Goal: Book appointment/travel/reservation

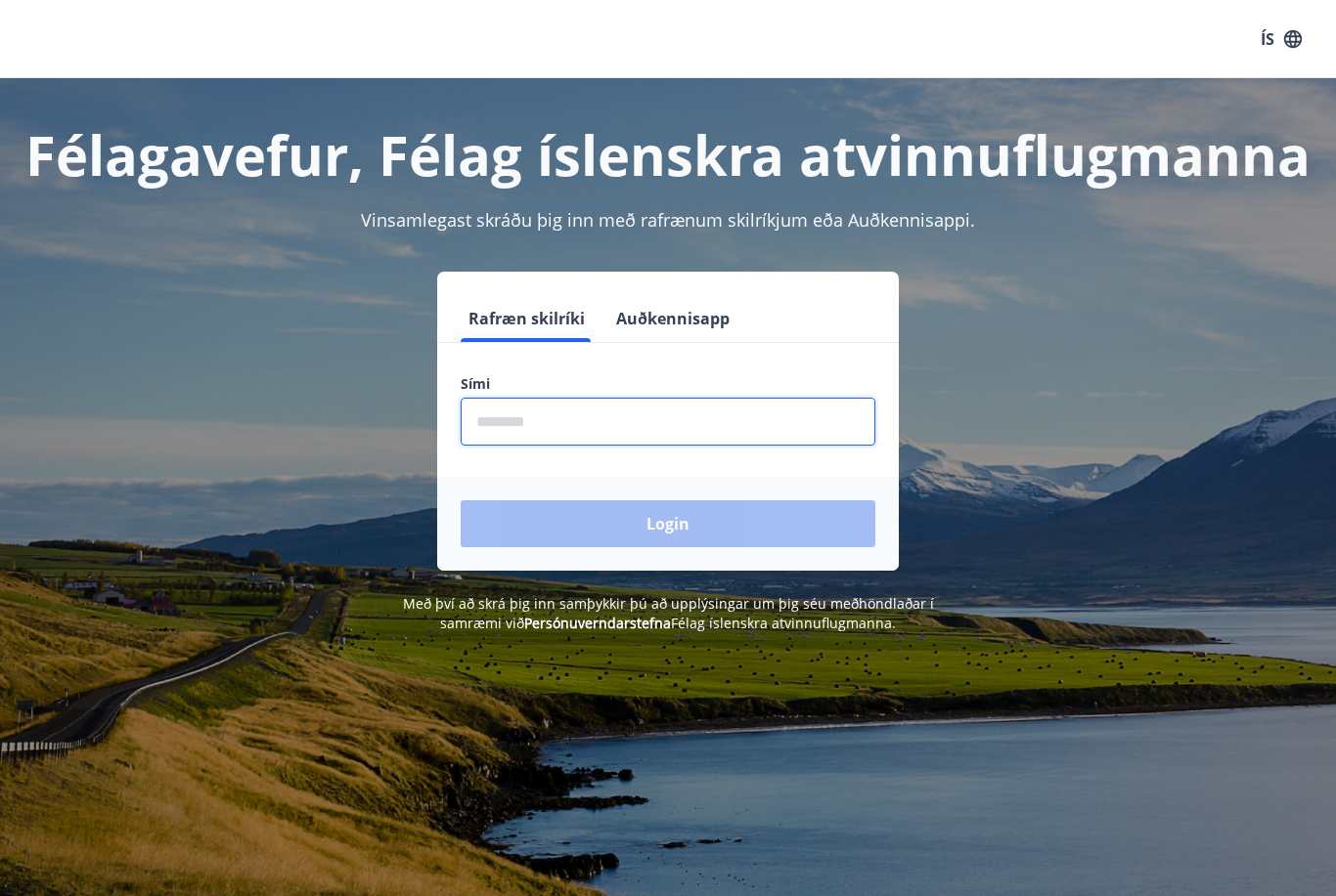
click at [517, 429] on input "phone" at bounding box center [668, 422] width 415 height 48
type input "********"
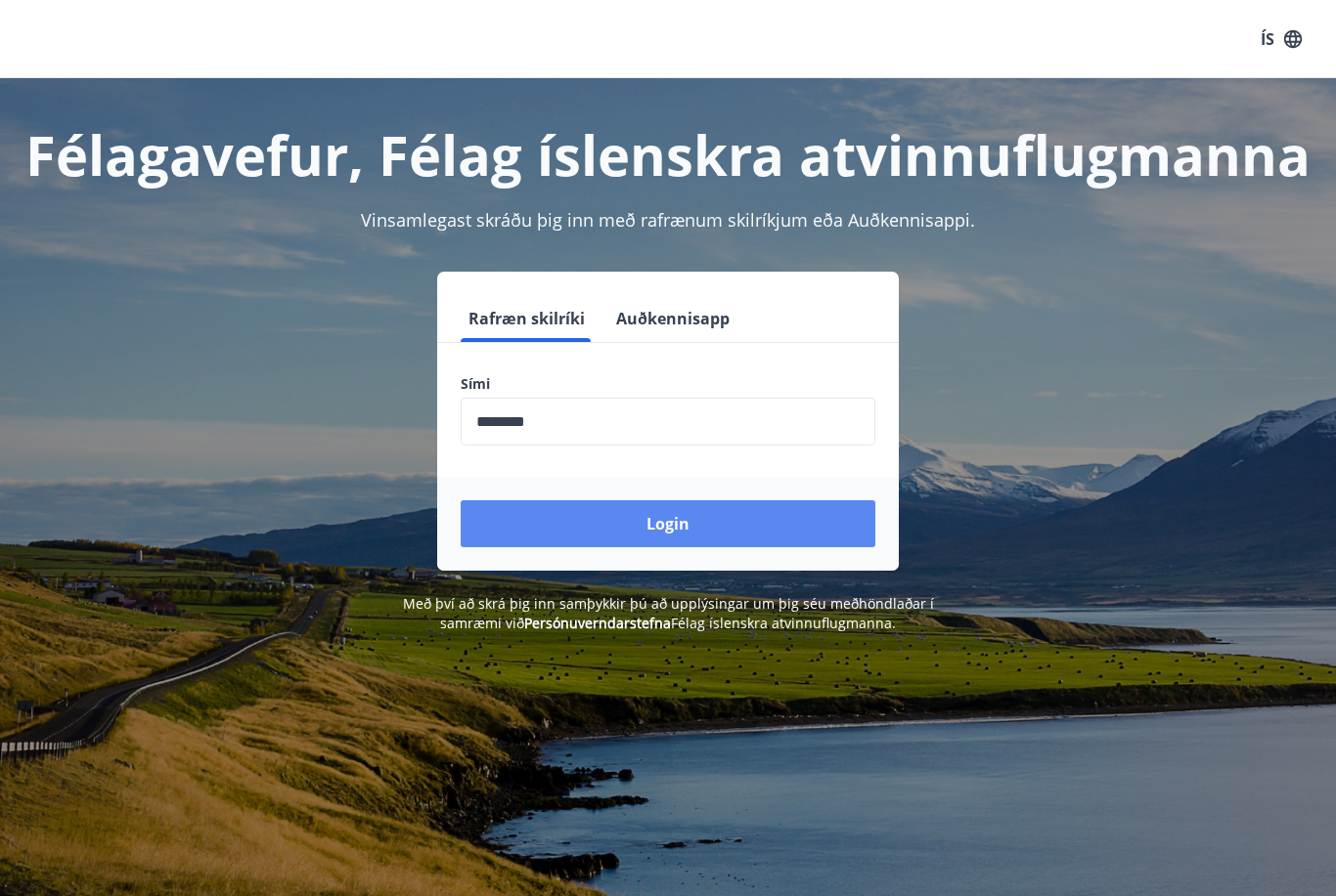
click at [653, 527] on button "Login" at bounding box center [668, 523] width 415 height 47
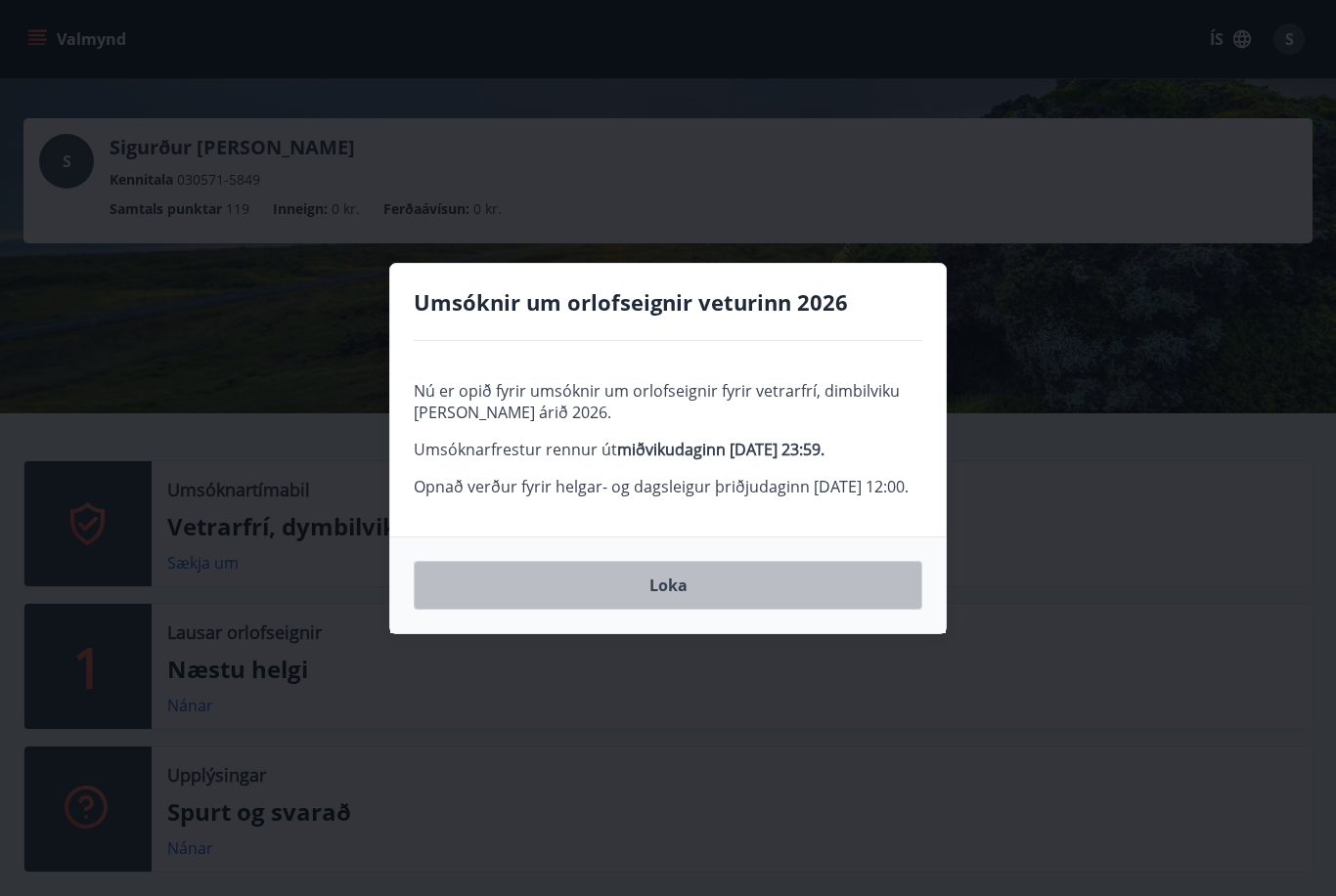
click at [672, 608] on button "Loka" at bounding box center [668, 584] width 508 height 49
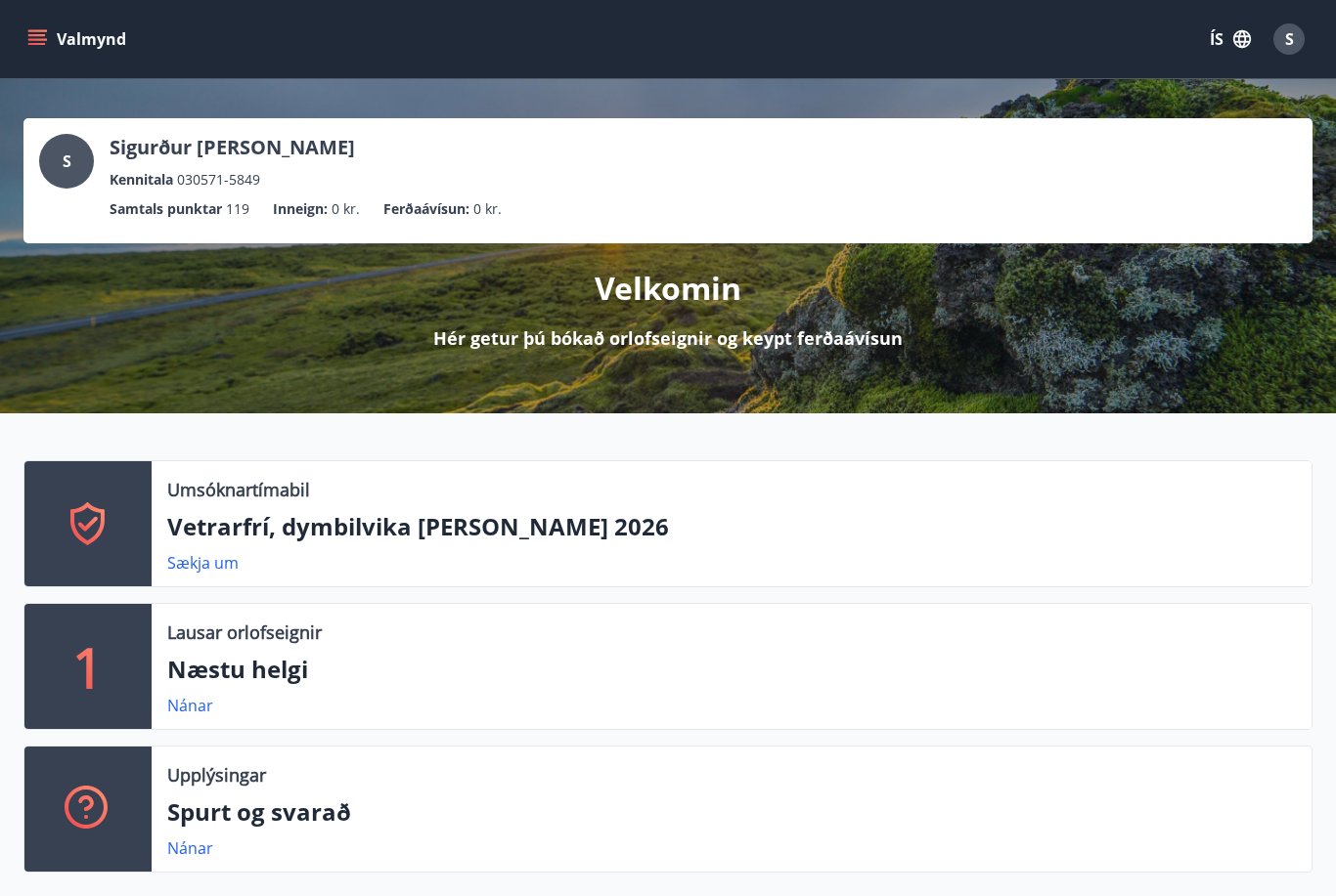
click at [275, 533] on p "Vetrarfrí, dymbilvika og páskar 2026" at bounding box center [731, 526] width 1129 height 33
click at [89, 516] on icon at bounding box center [87, 523] width 47 height 47
click at [200, 568] on link "Sækja um" at bounding box center [202, 564] width 71 height 22
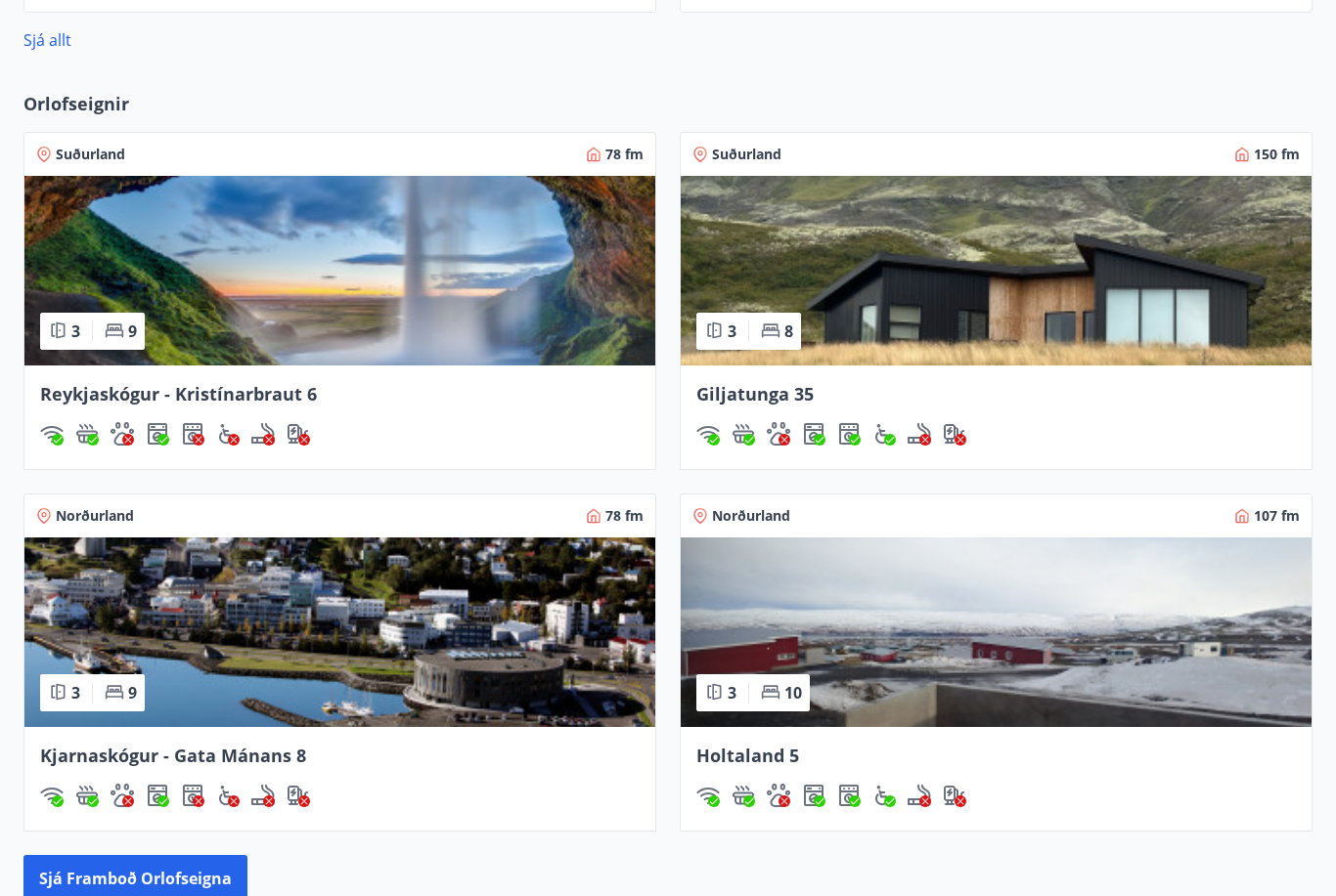
scroll to position [1471, 0]
click at [931, 331] on img at bounding box center [996, 270] width 630 height 190
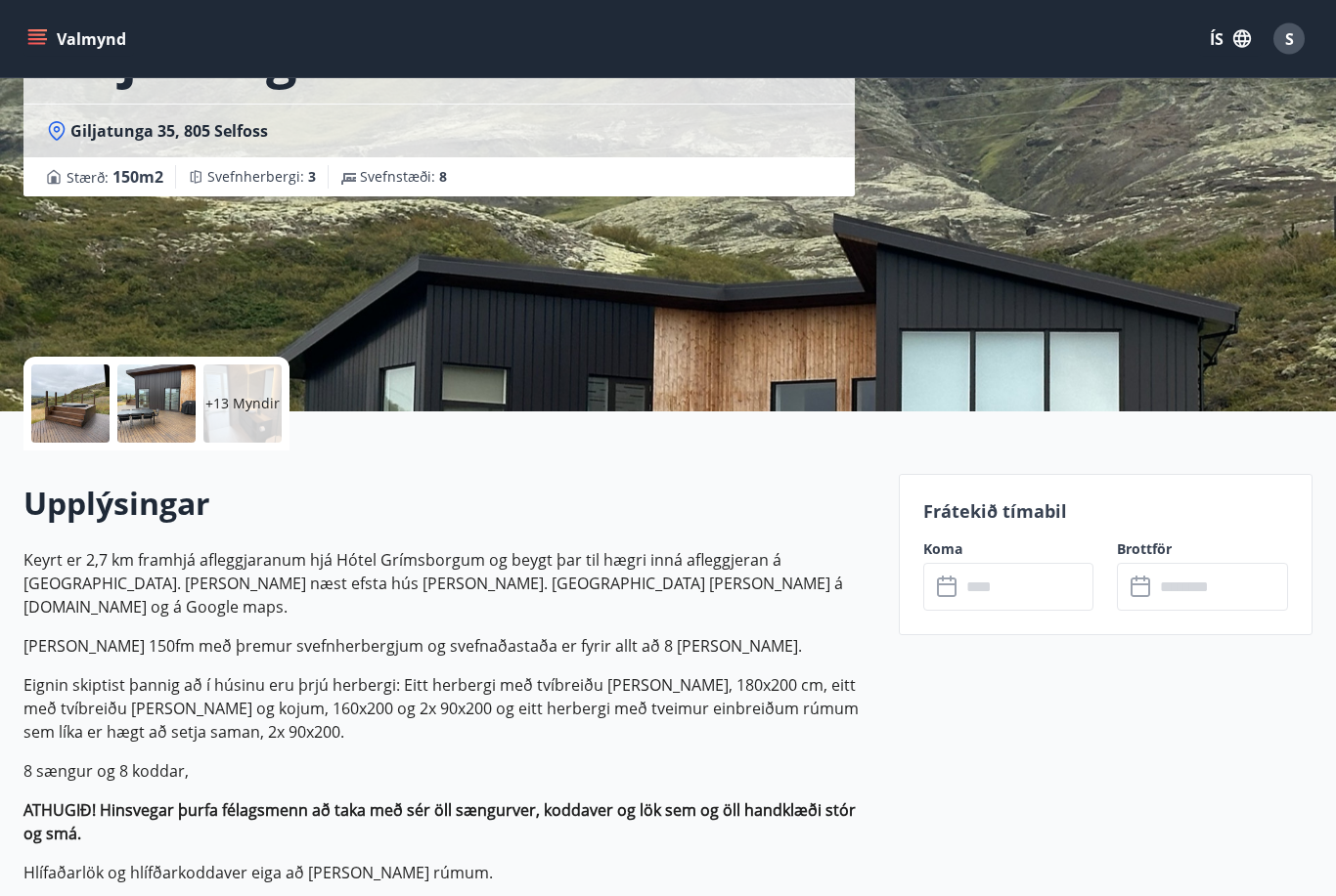
scroll to position [181, 0]
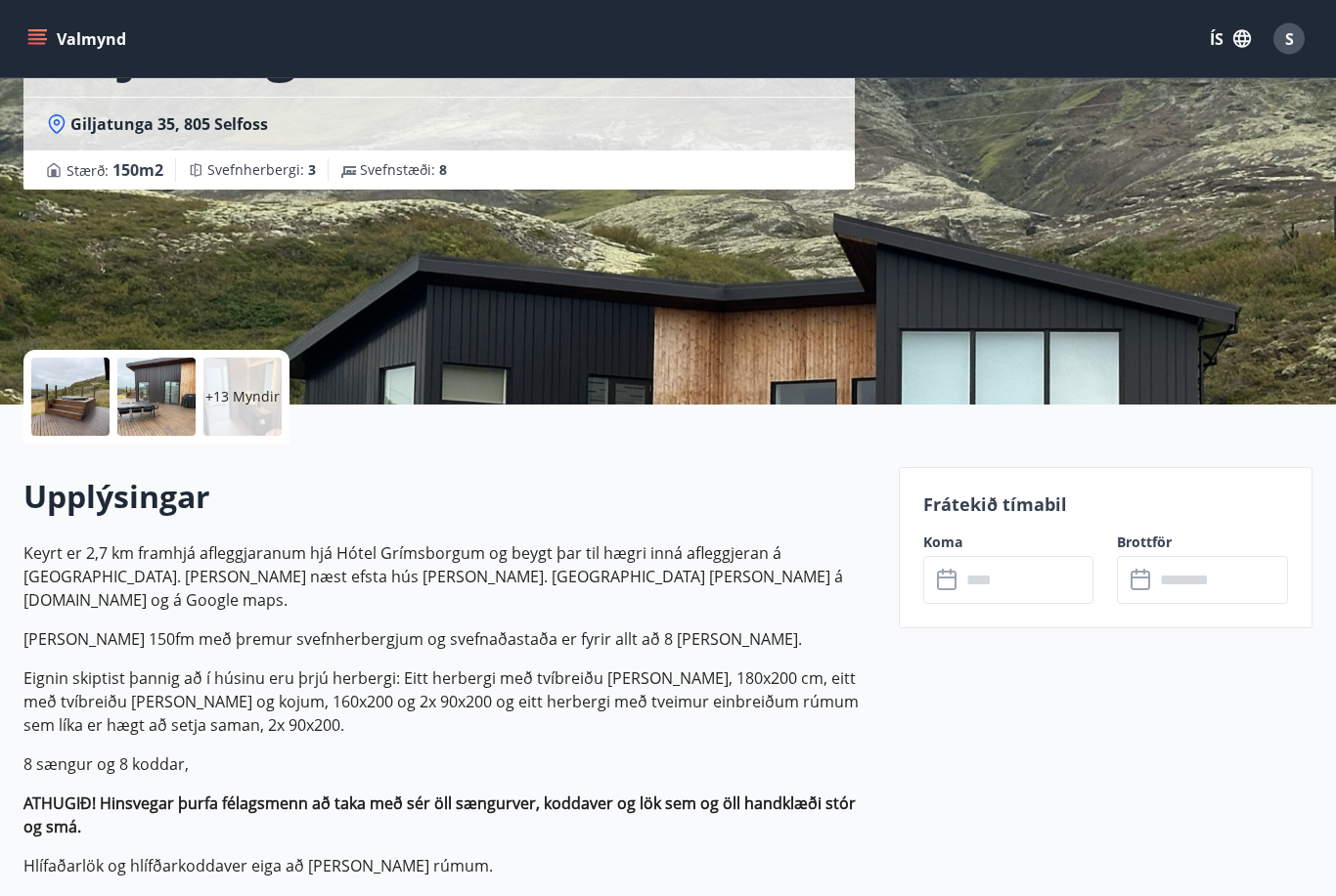
click at [235, 402] on p "+13 Myndir" at bounding box center [242, 398] width 74 height 20
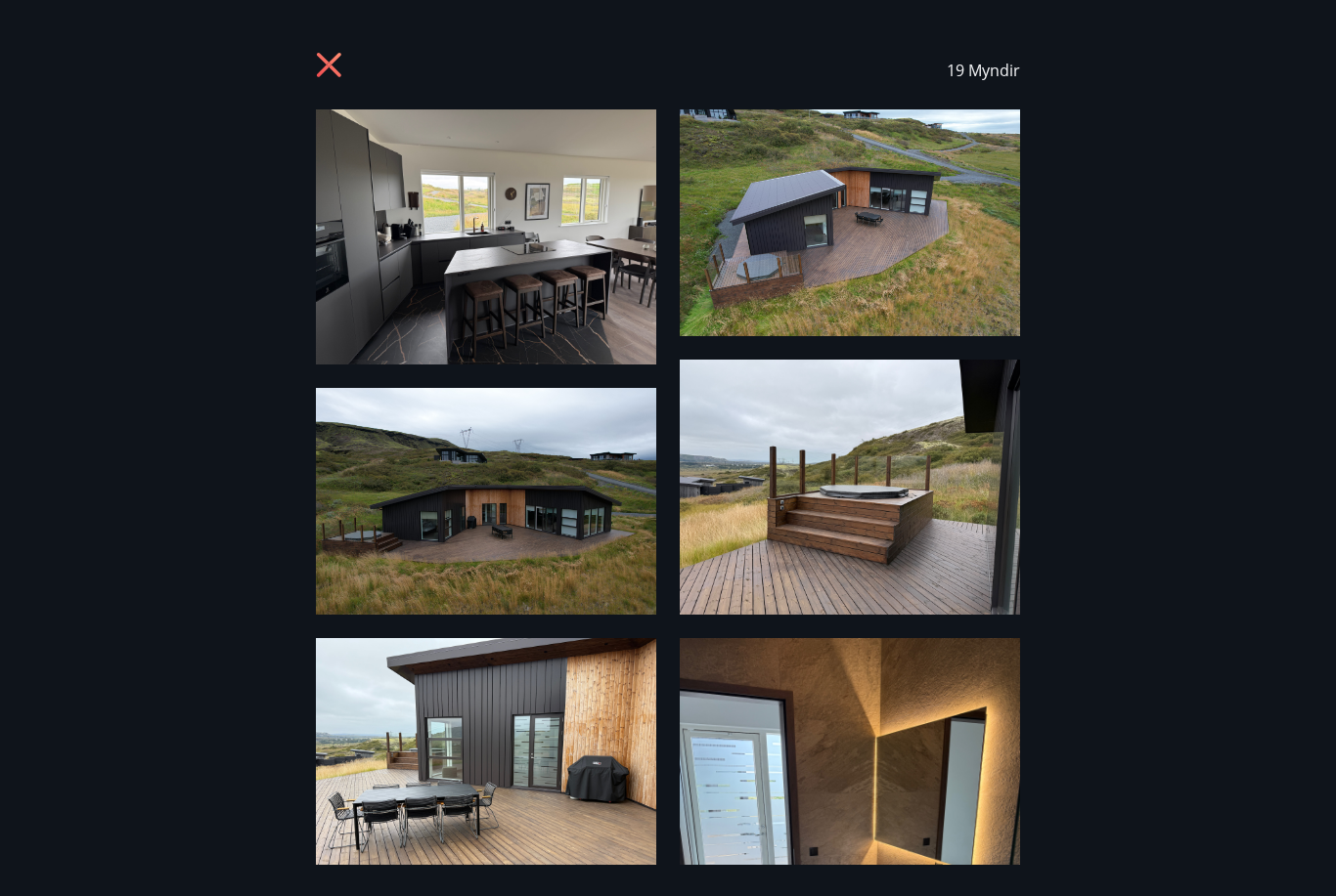
click at [564, 304] on img at bounding box center [485, 236] width 340 height 255
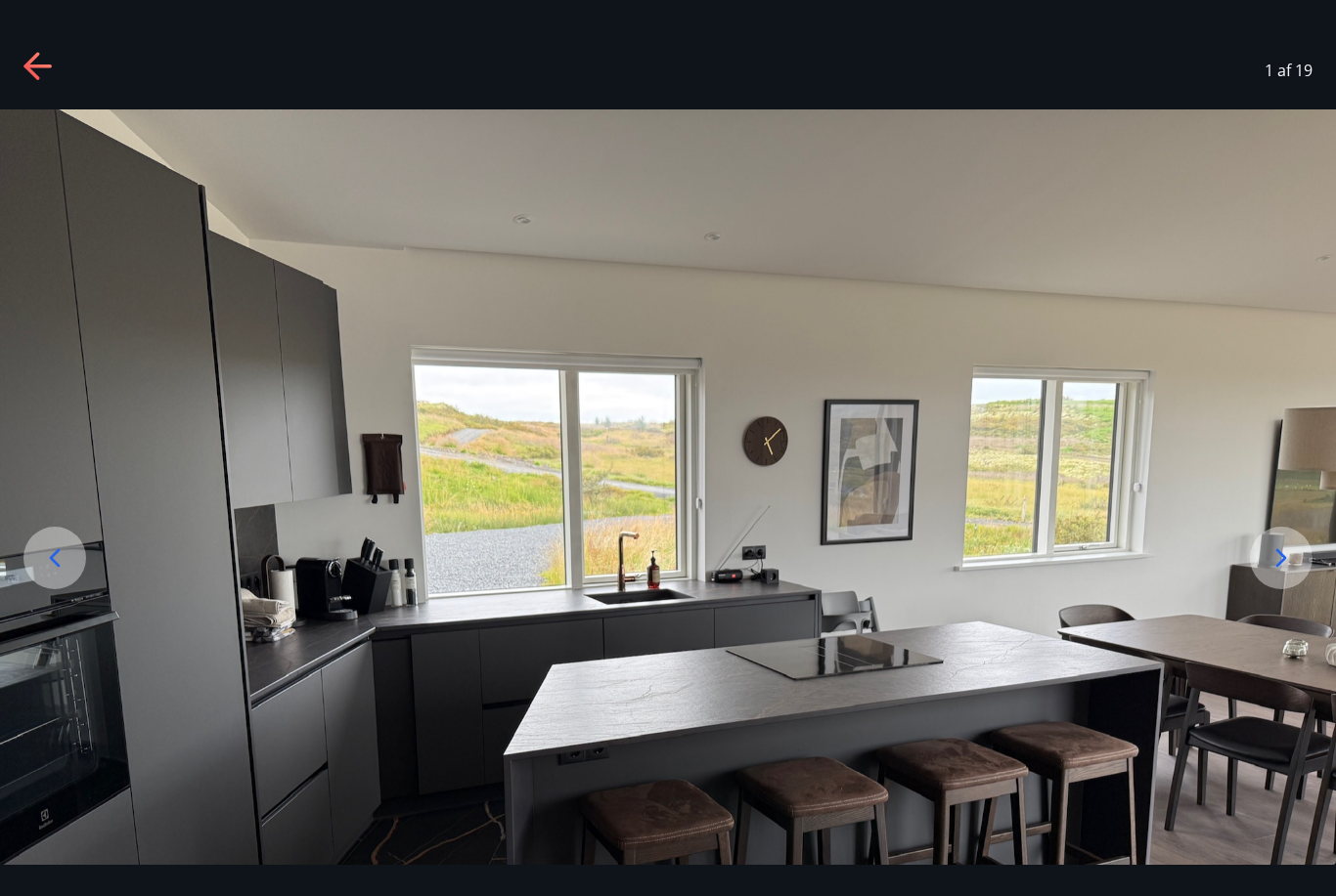
scroll to position [221, 0]
click at [1271, 574] on icon at bounding box center [1281, 559] width 32 height 32
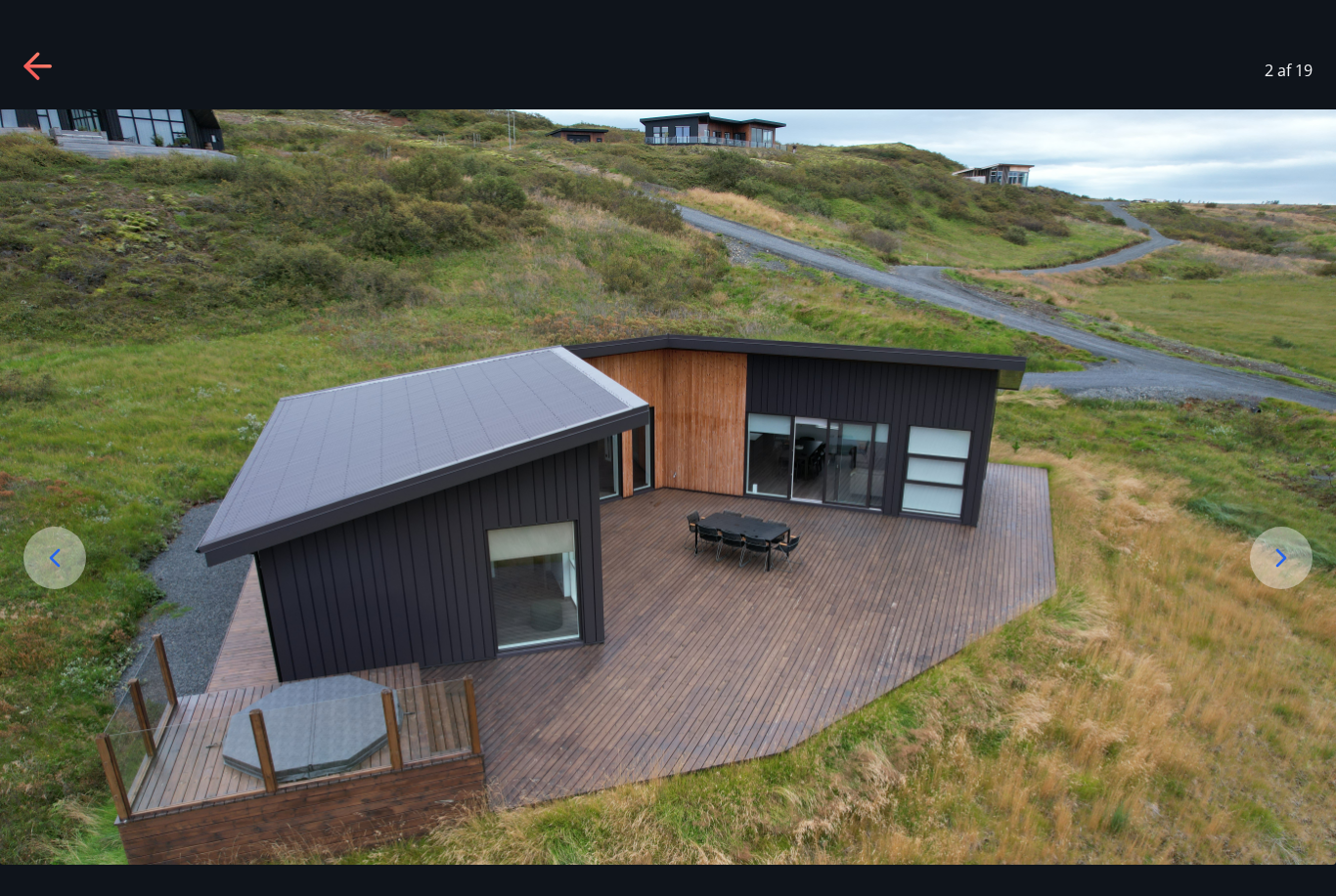
click at [1280, 567] on icon at bounding box center [1281, 558] width 11 height 19
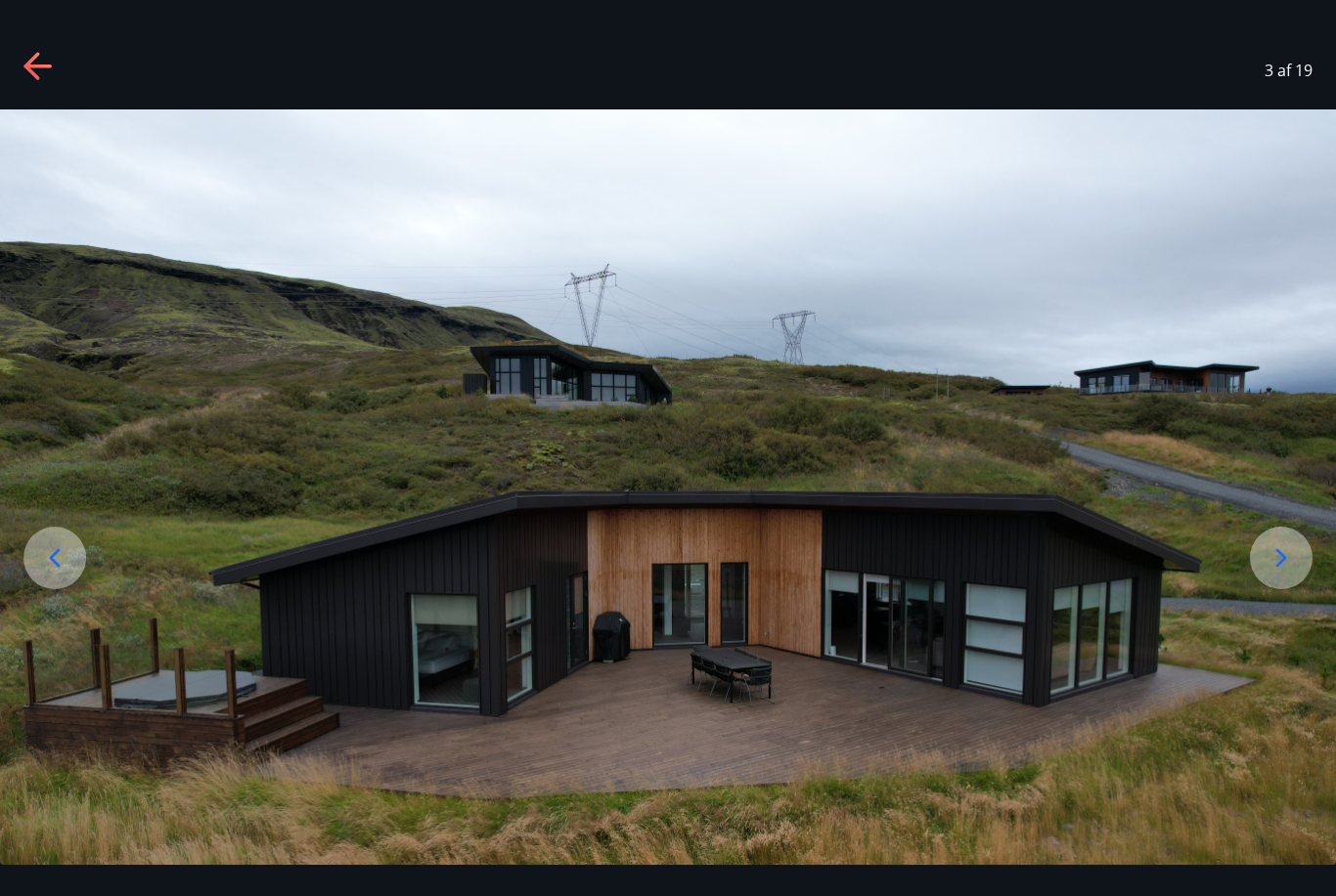
click at [1274, 574] on icon at bounding box center [1281, 559] width 32 height 32
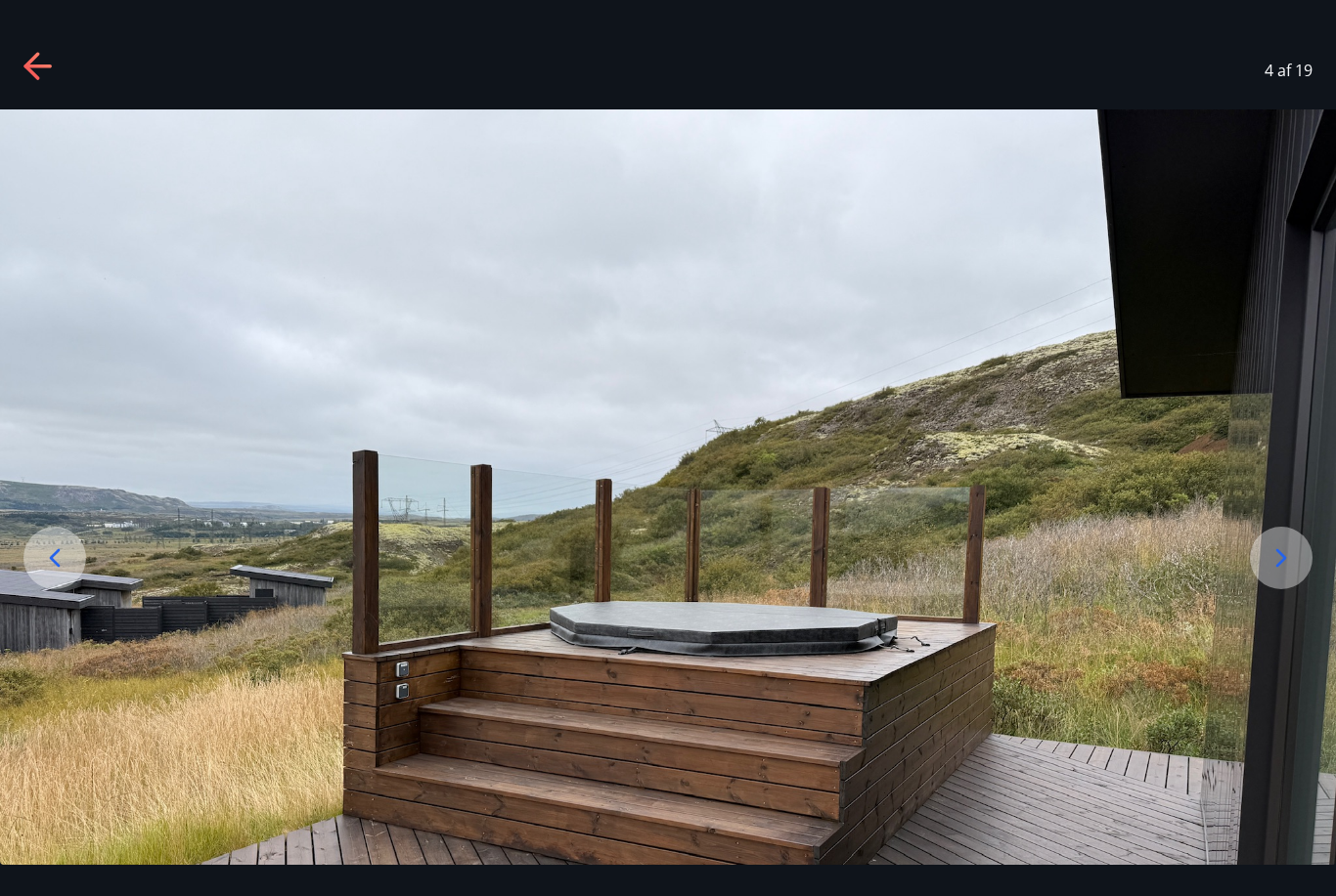
click at [1288, 574] on icon at bounding box center [1281, 559] width 32 height 32
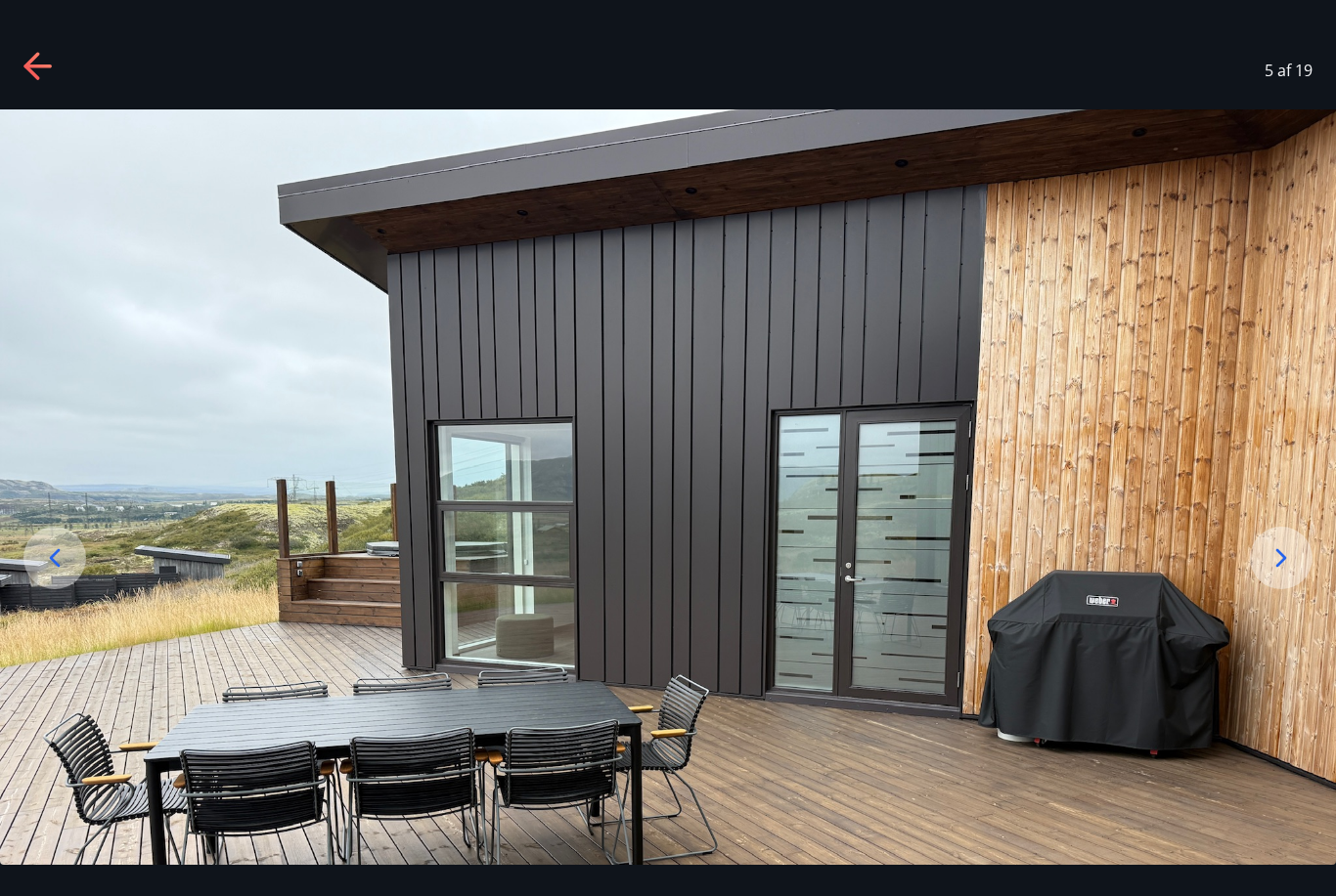
click at [1281, 567] on icon at bounding box center [1281, 558] width 11 height 19
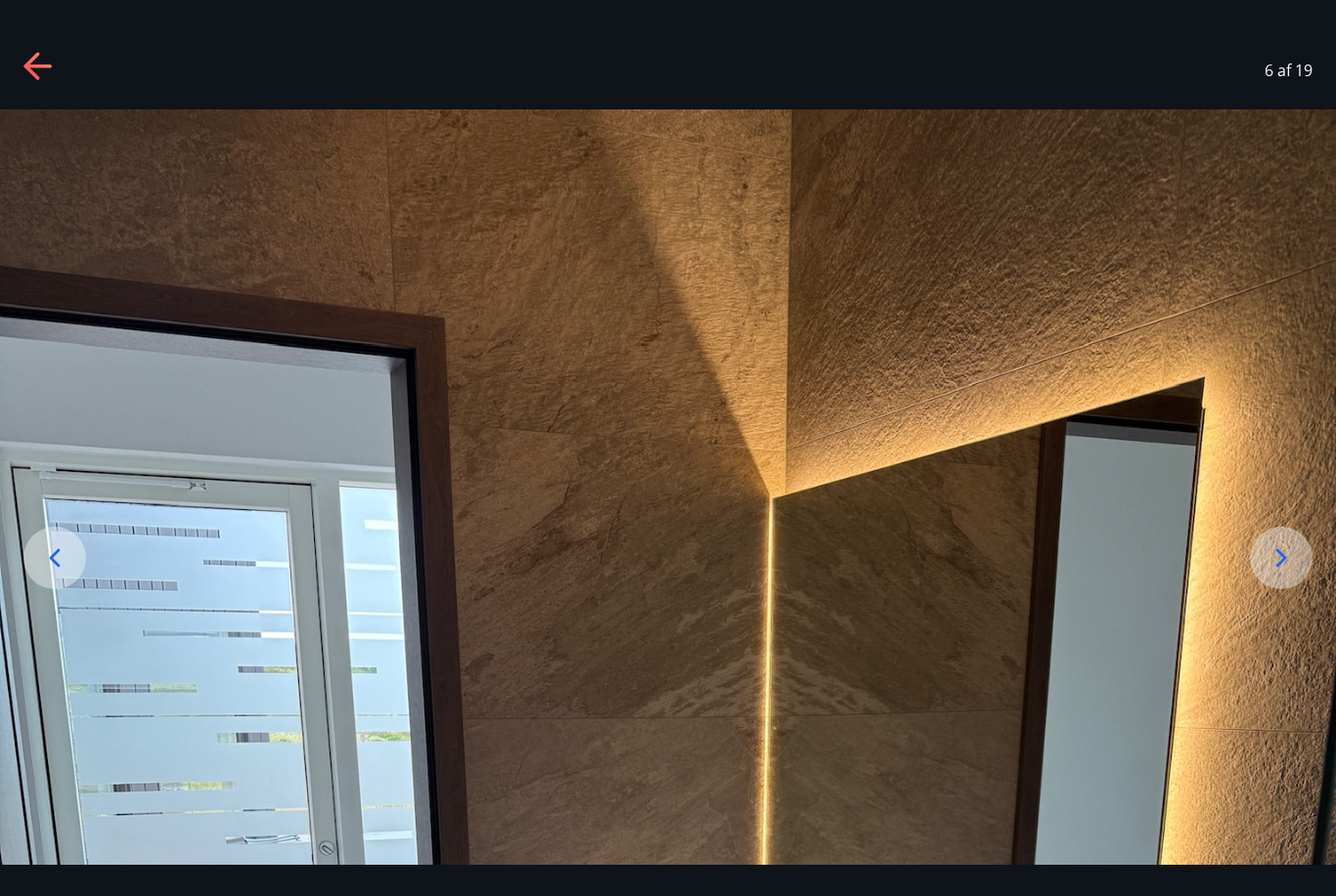
click at [1281, 567] on icon at bounding box center [1281, 558] width 11 height 19
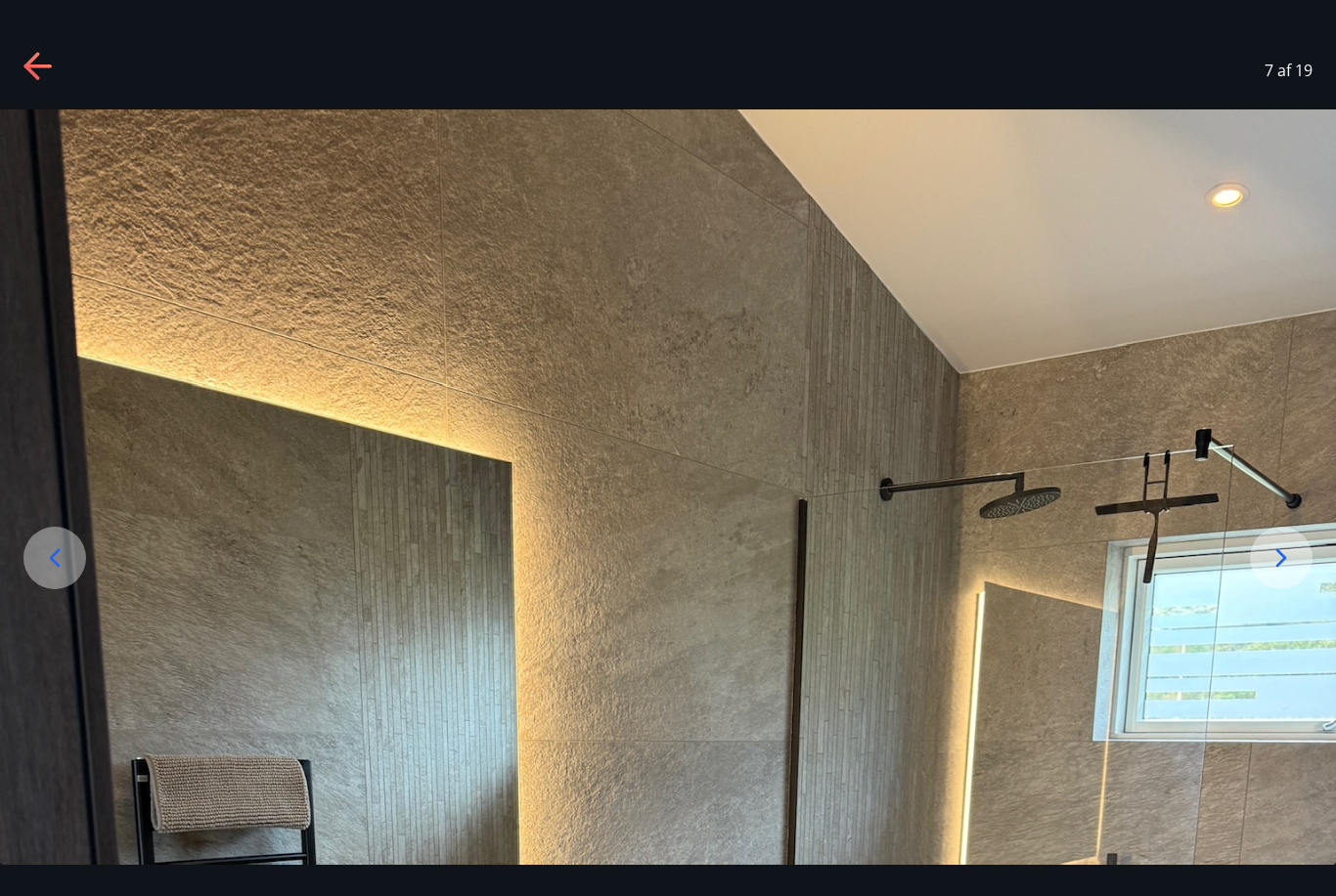
click at [1281, 567] on icon at bounding box center [1281, 558] width 11 height 19
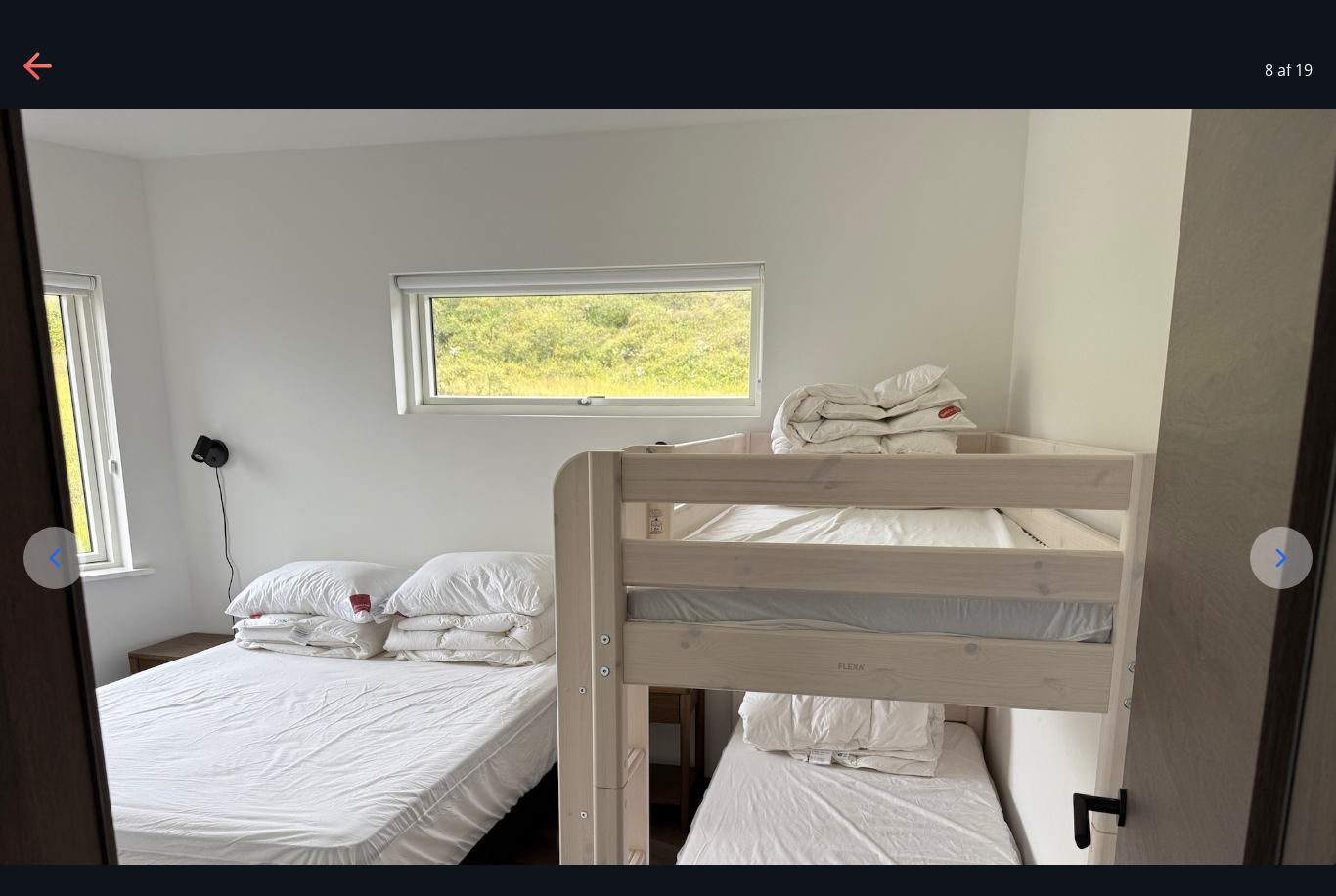
click at [1281, 567] on icon at bounding box center [1281, 558] width 11 height 19
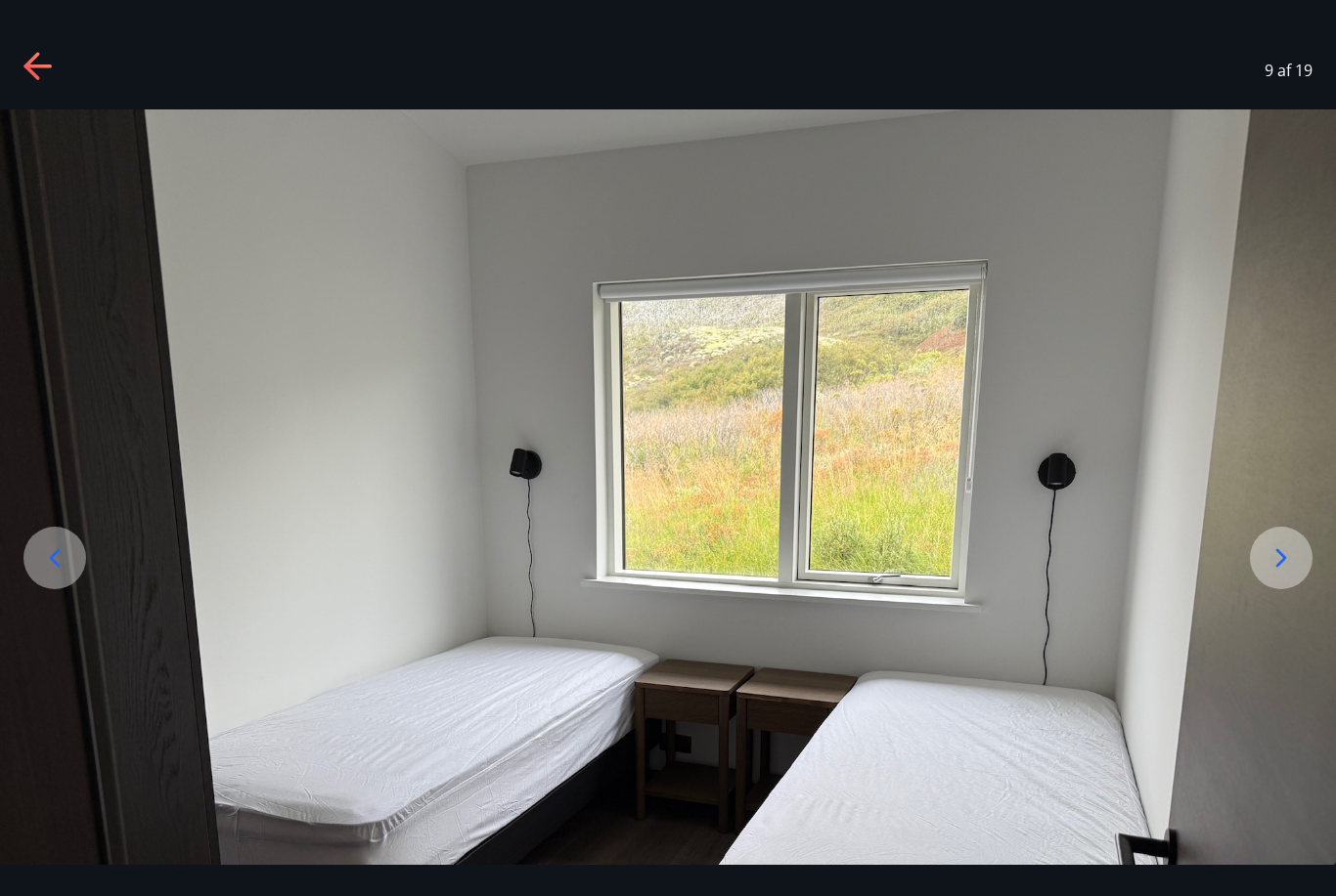
click at [1287, 574] on icon at bounding box center [1281, 559] width 32 height 32
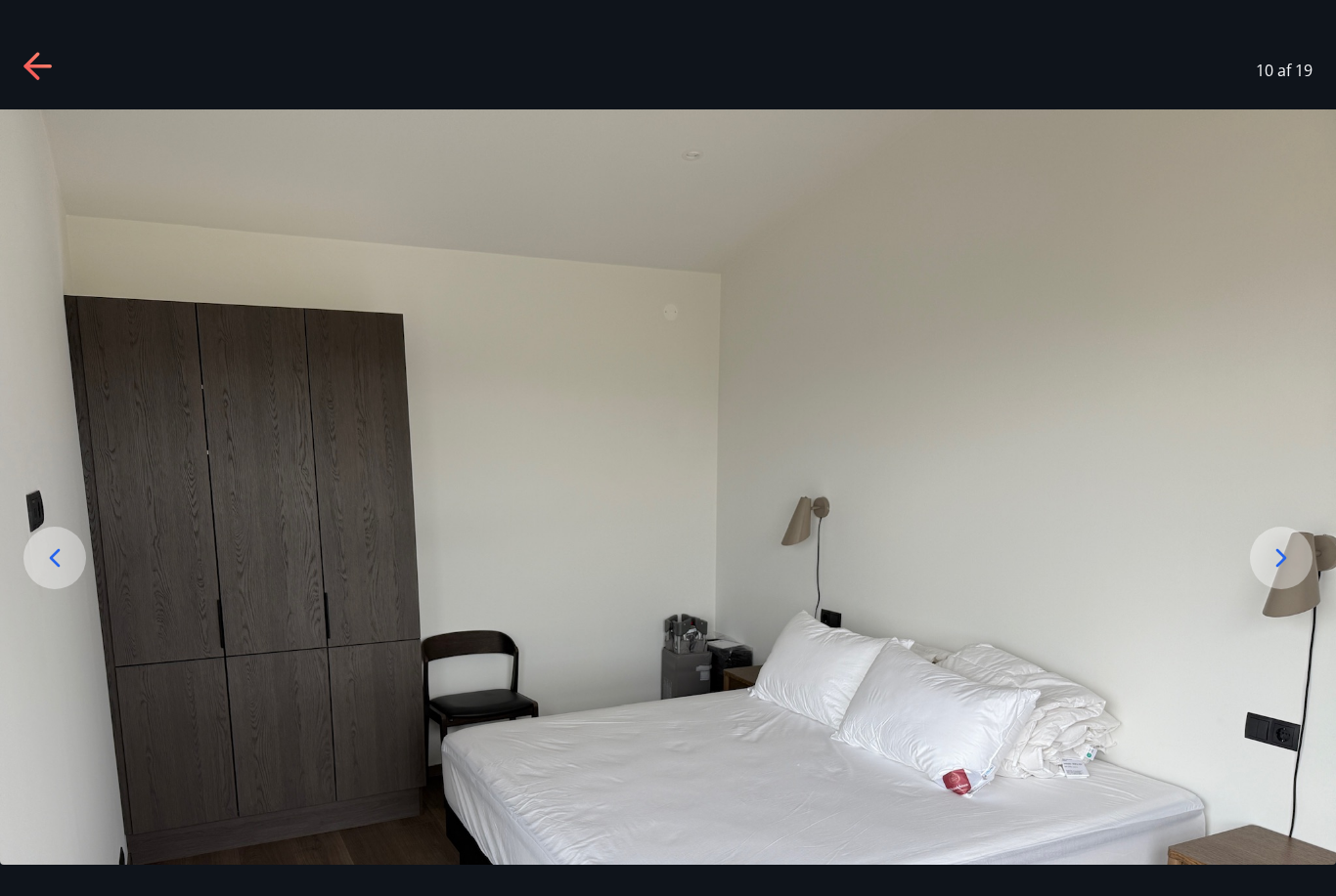
click at [1271, 574] on icon at bounding box center [1281, 559] width 32 height 32
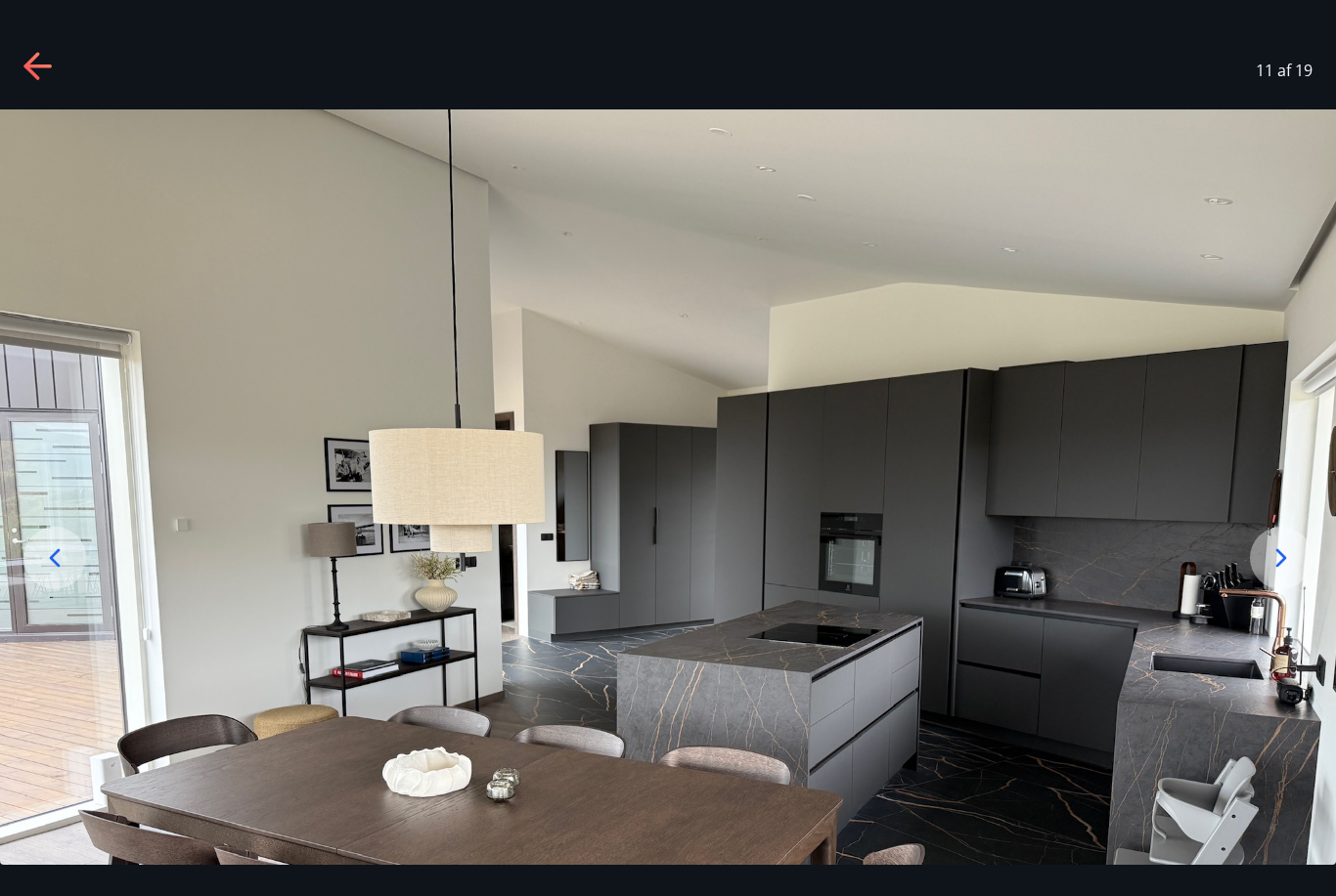
click at [1278, 567] on icon at bounding box center [1281, 558] width 11 height 19
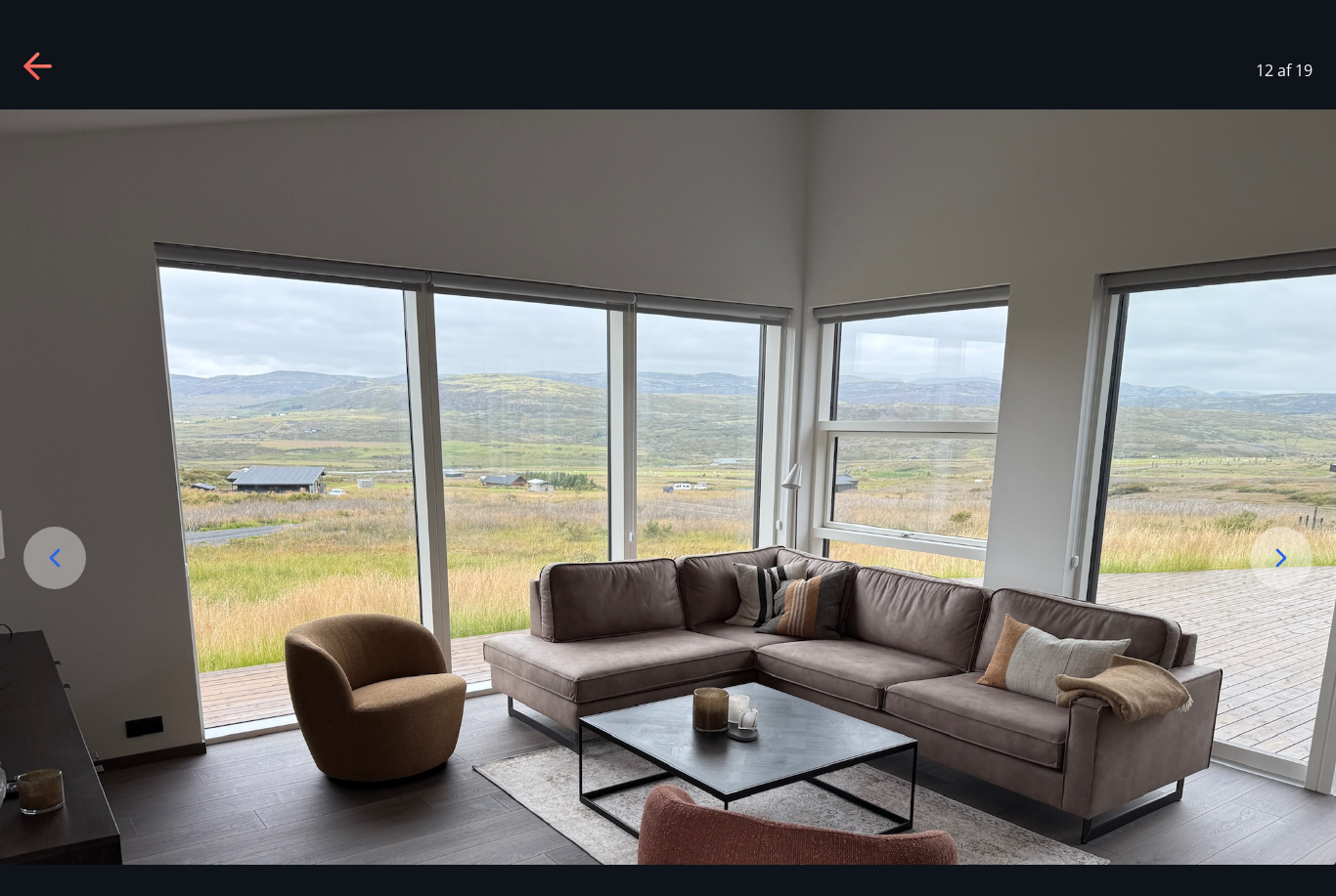
click at [1279, 574] on icon at bounding box center [1281, 559] width 32 height 32
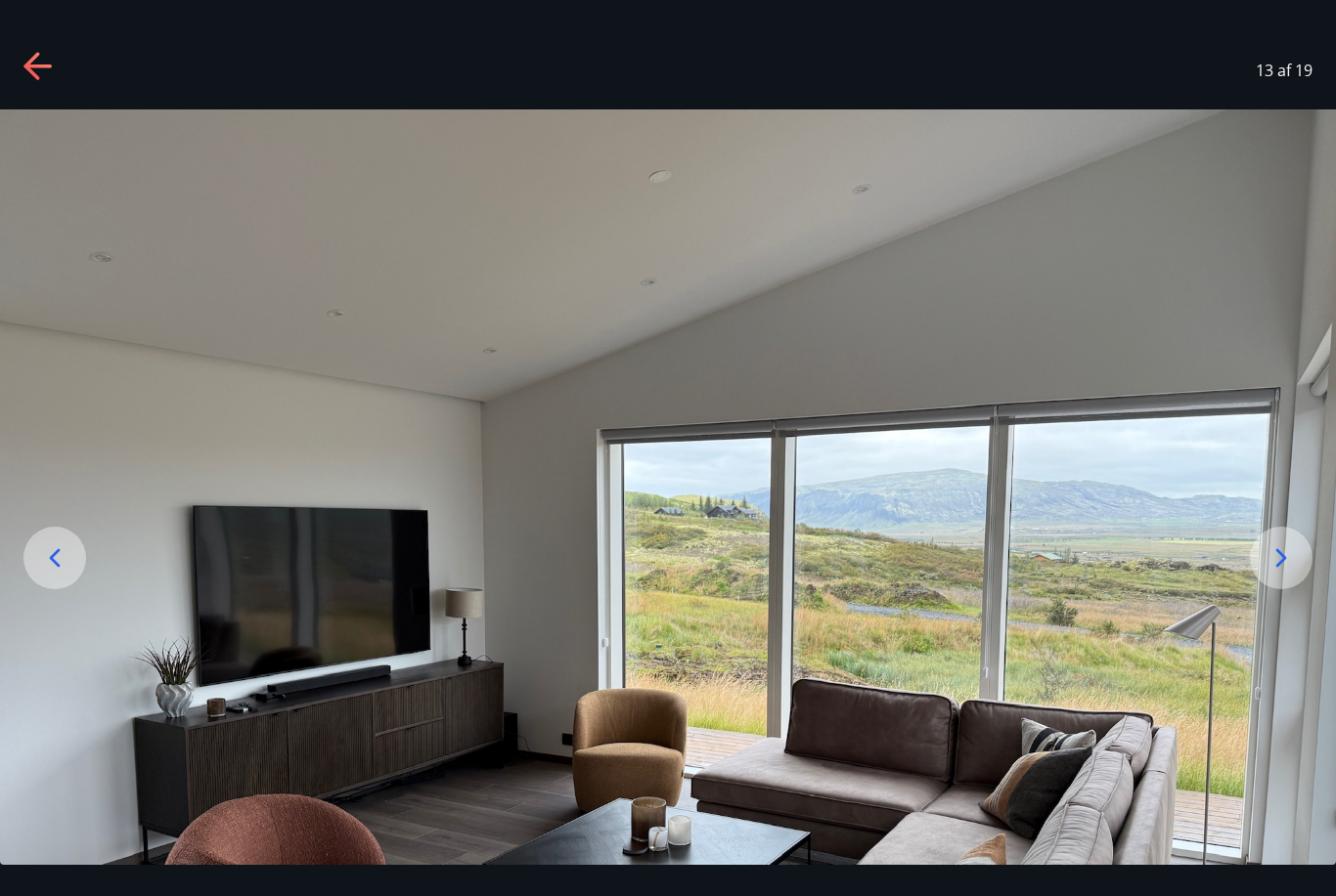
click at [1282, 567] on icon at bounding box center [1281, 558] width 11 height 19
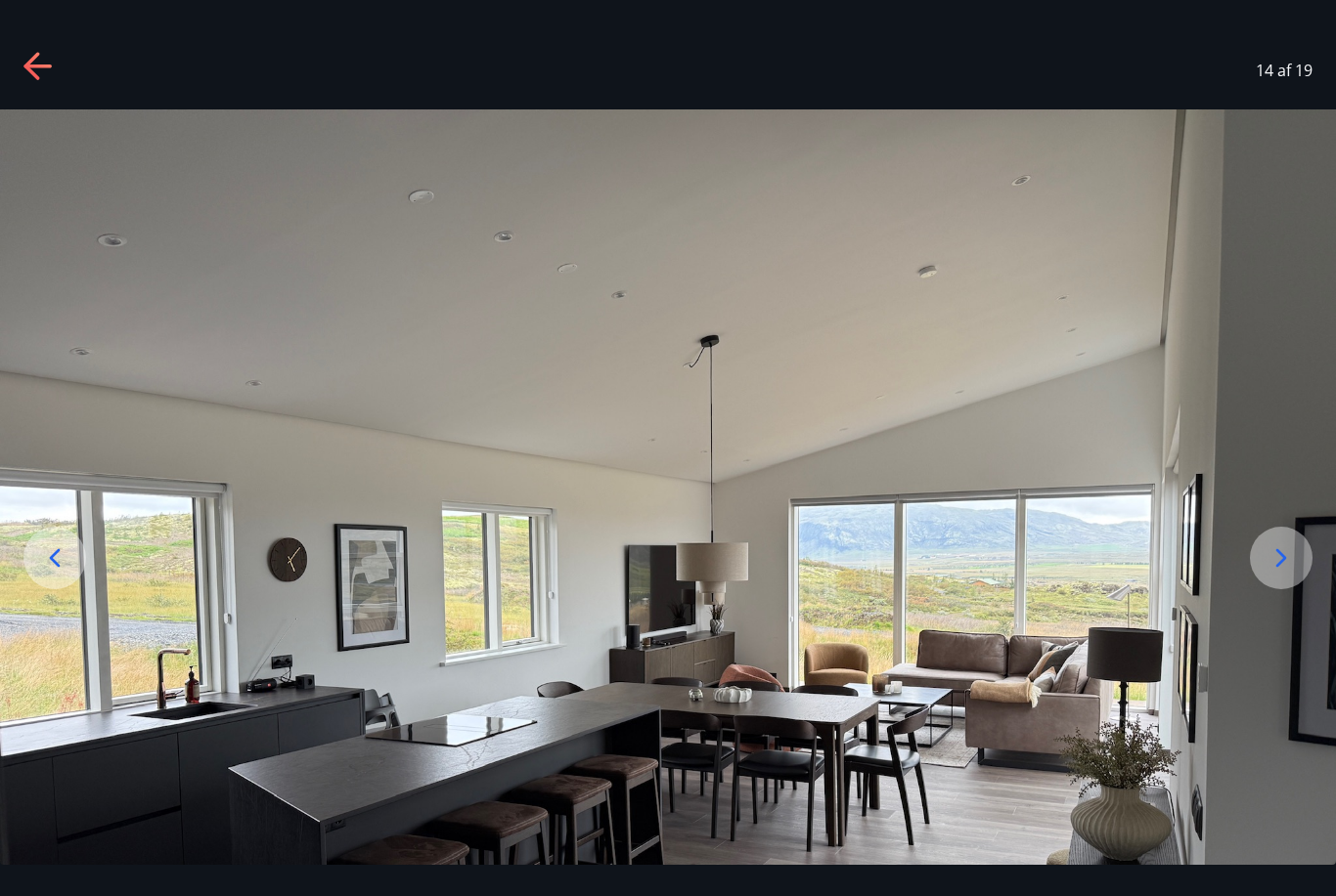
click at [1283, 567] on icon at bounding box center [1281, 558] width 11 height 19
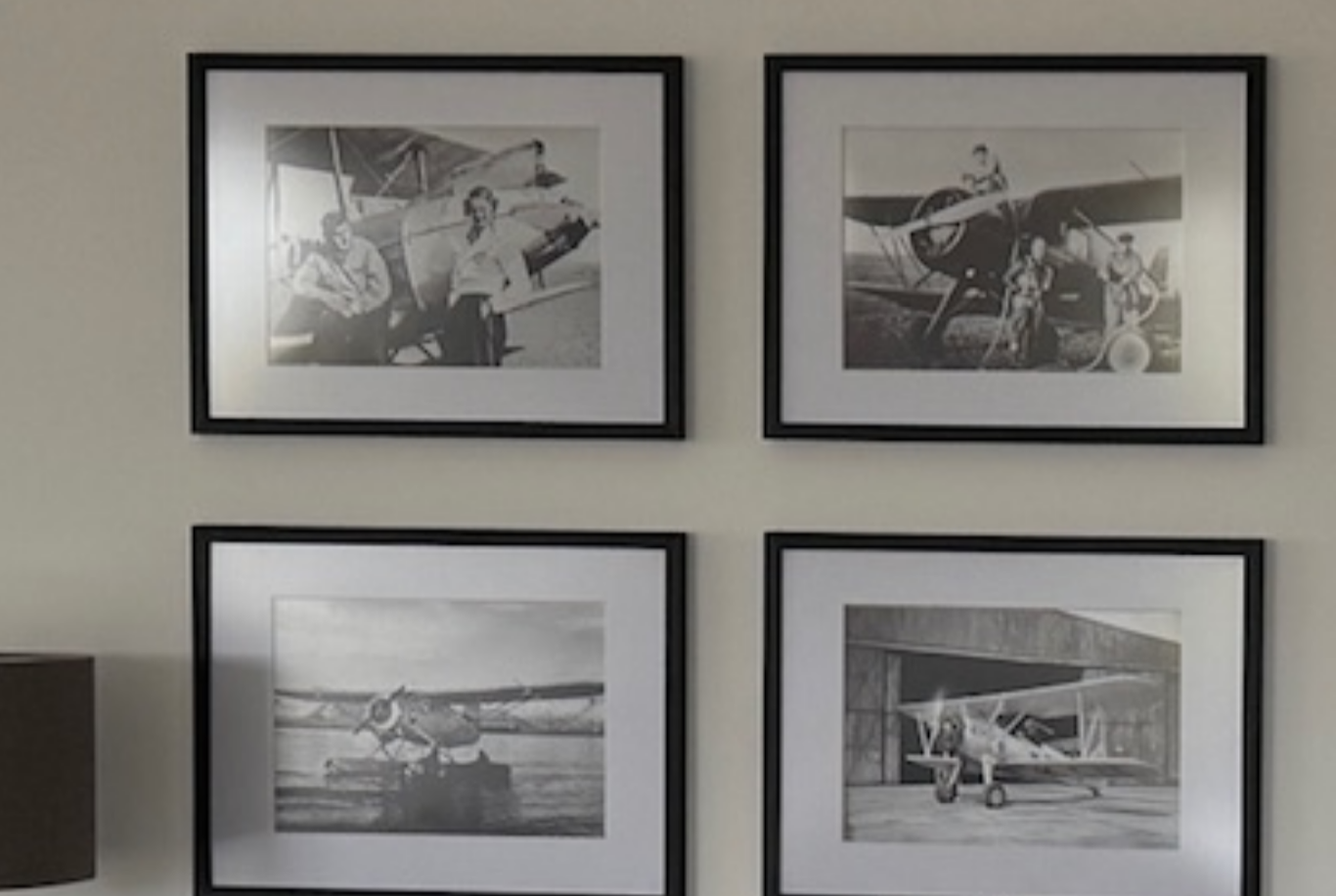
scroll to position [230, 0]
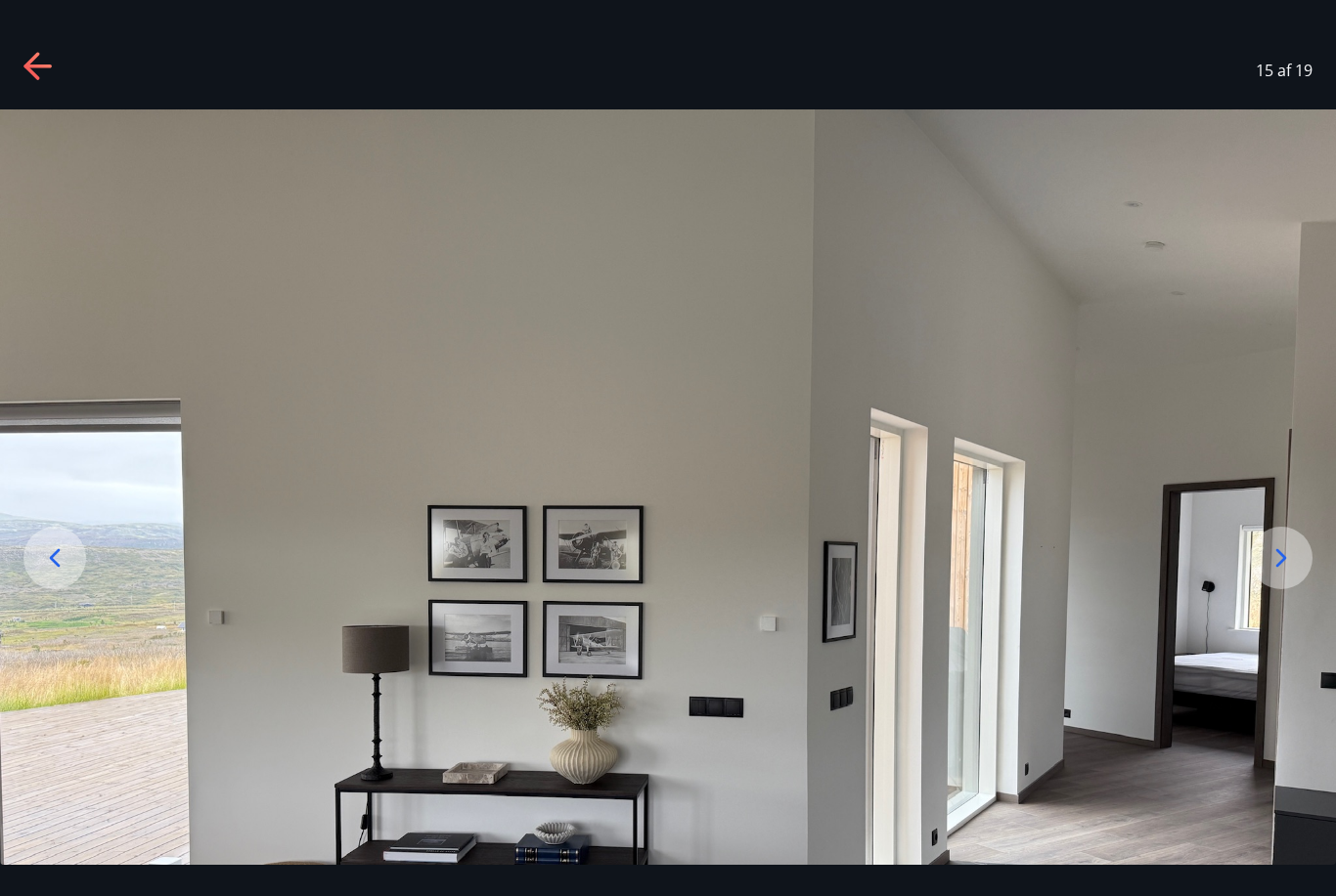
click at [1275, 574] on icon at bounding box center [1281, 559] width 32 height 32
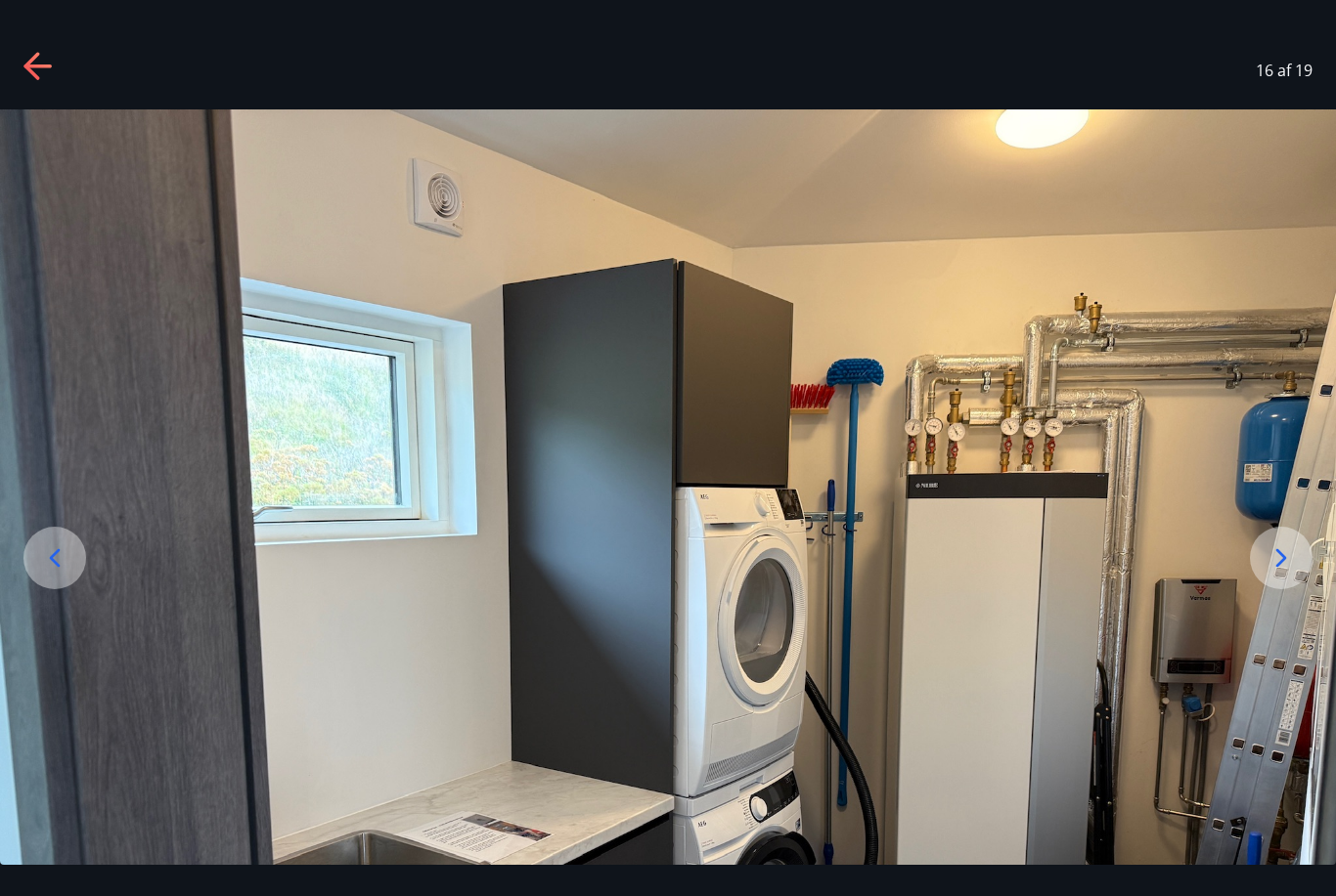
click at [1281, 574] on icon at bounding box center [1281, 559] width 32 height 32
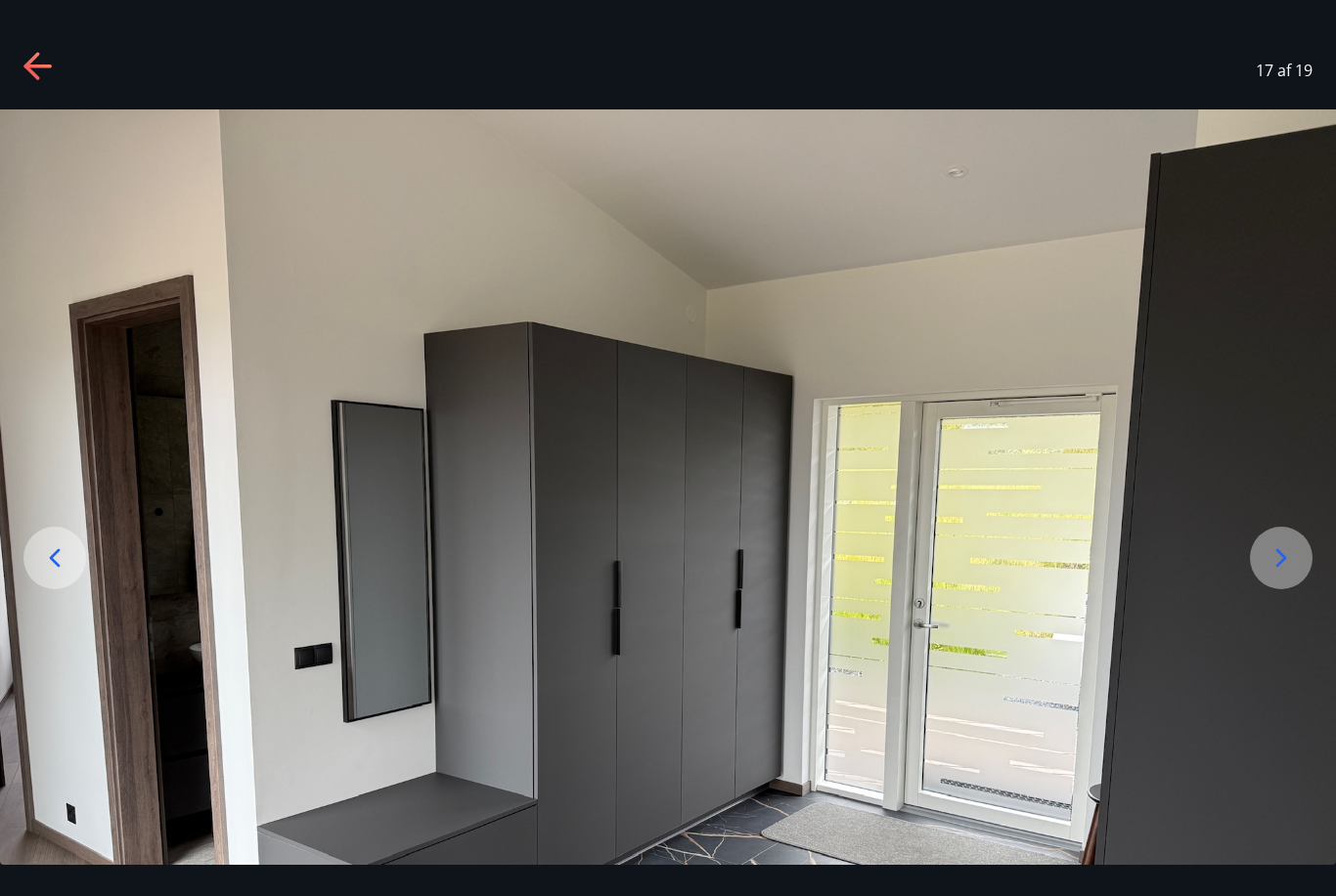
click at [1276, 574] on icon at bounding box center [1281, 559] width 32 height 32
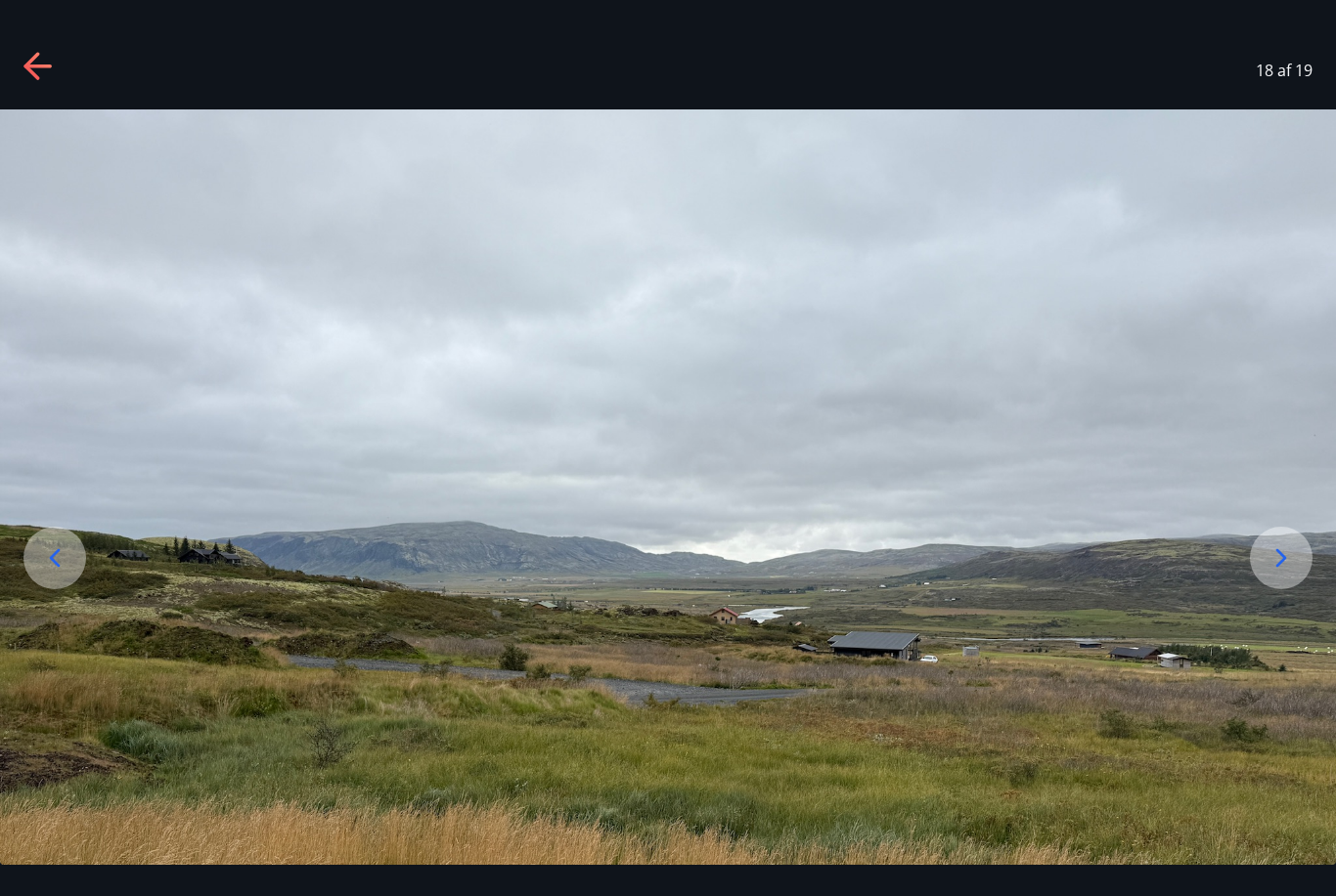
click at [1286, 574] on icon at bounding box center [1281, 559] width 32 height 32
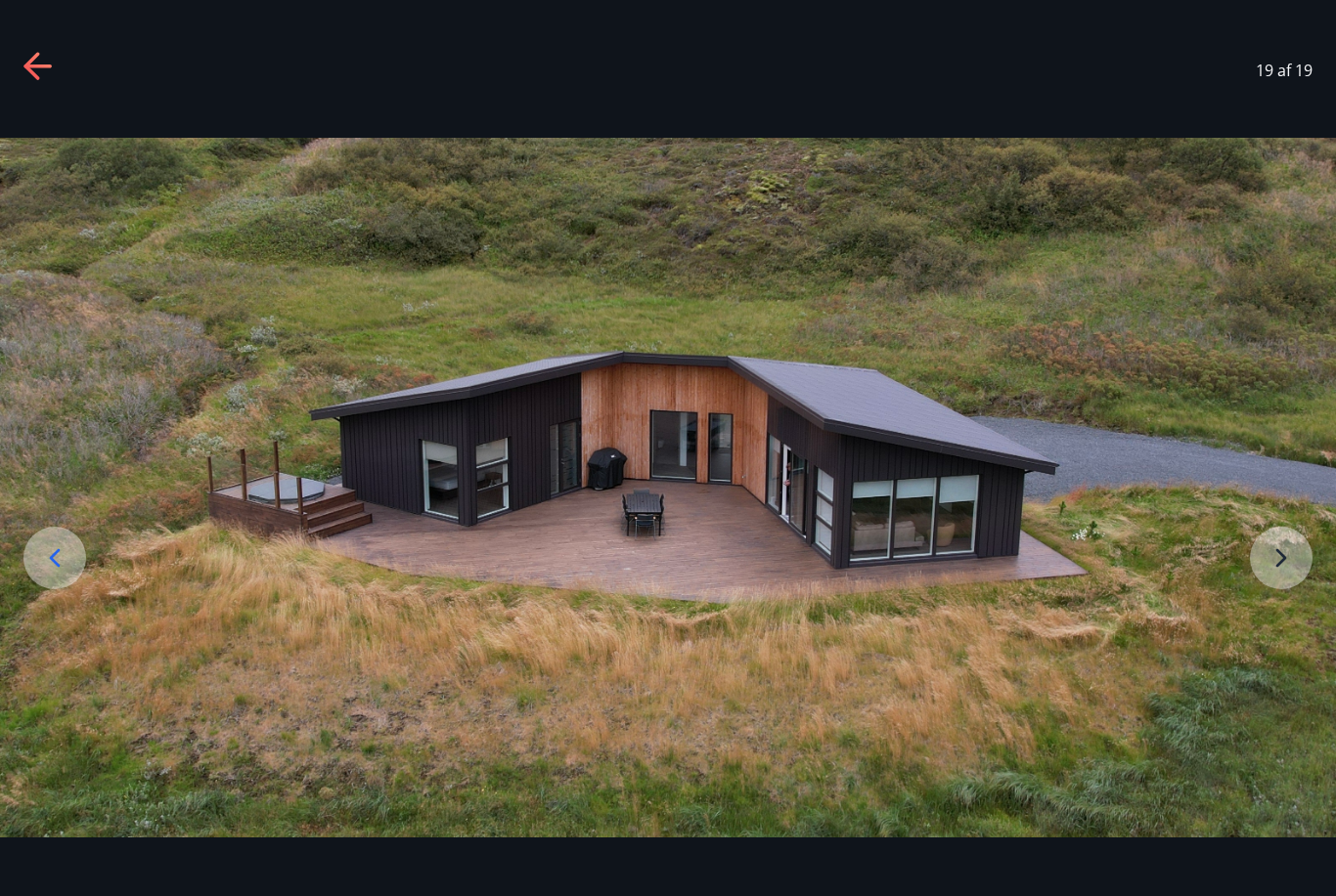
click at [1287, 588] on img at bounding box center [668, 487] width 1336 height 700
click at [1271, 591] on img at bounding box center [668, 487] width 1336 height 700
click at [29, 75] on icon at bounding box center [40, 67] width 32 height 32
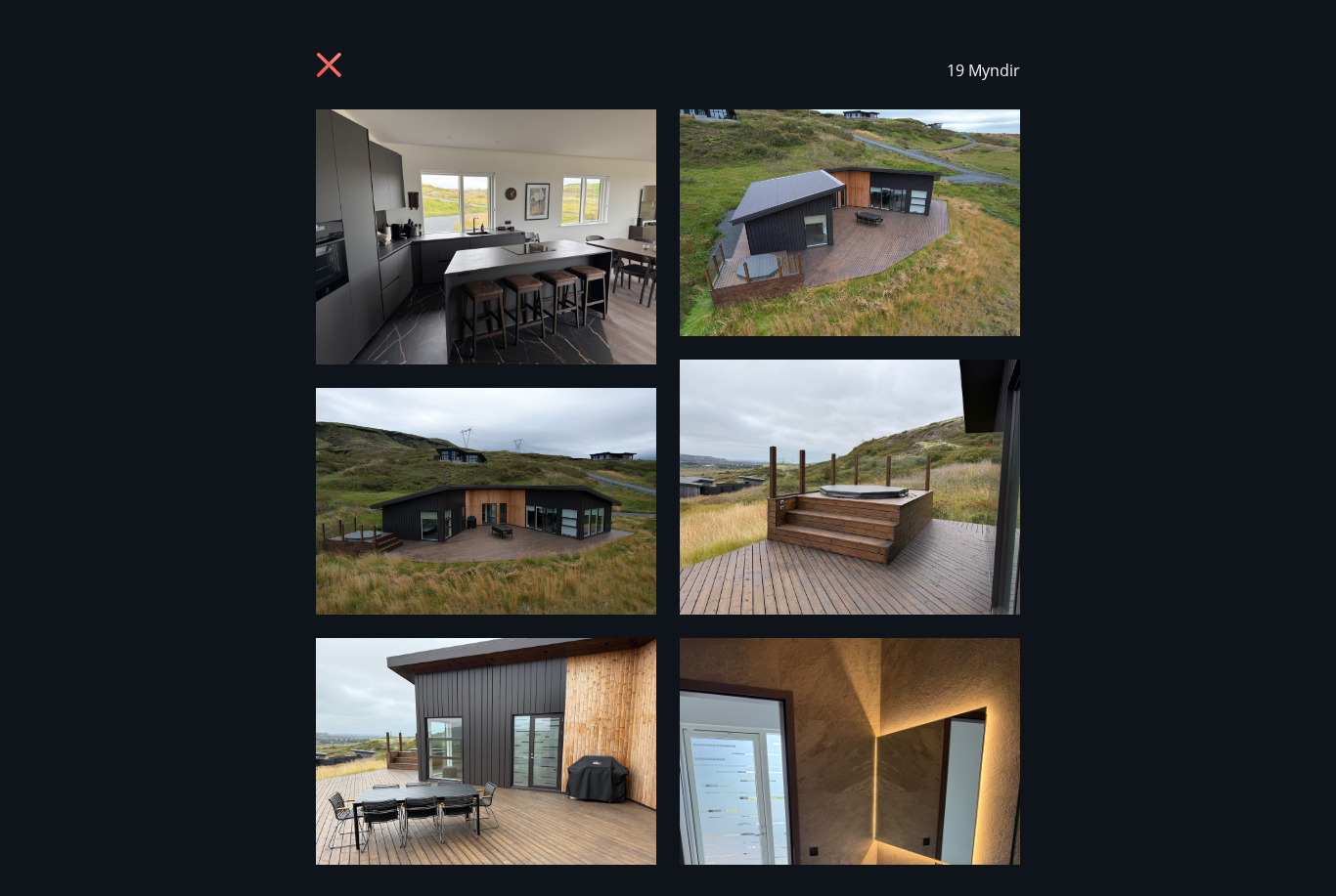
click at [326, 72] on icon at bounding box center [332, 67] width 32 height 32
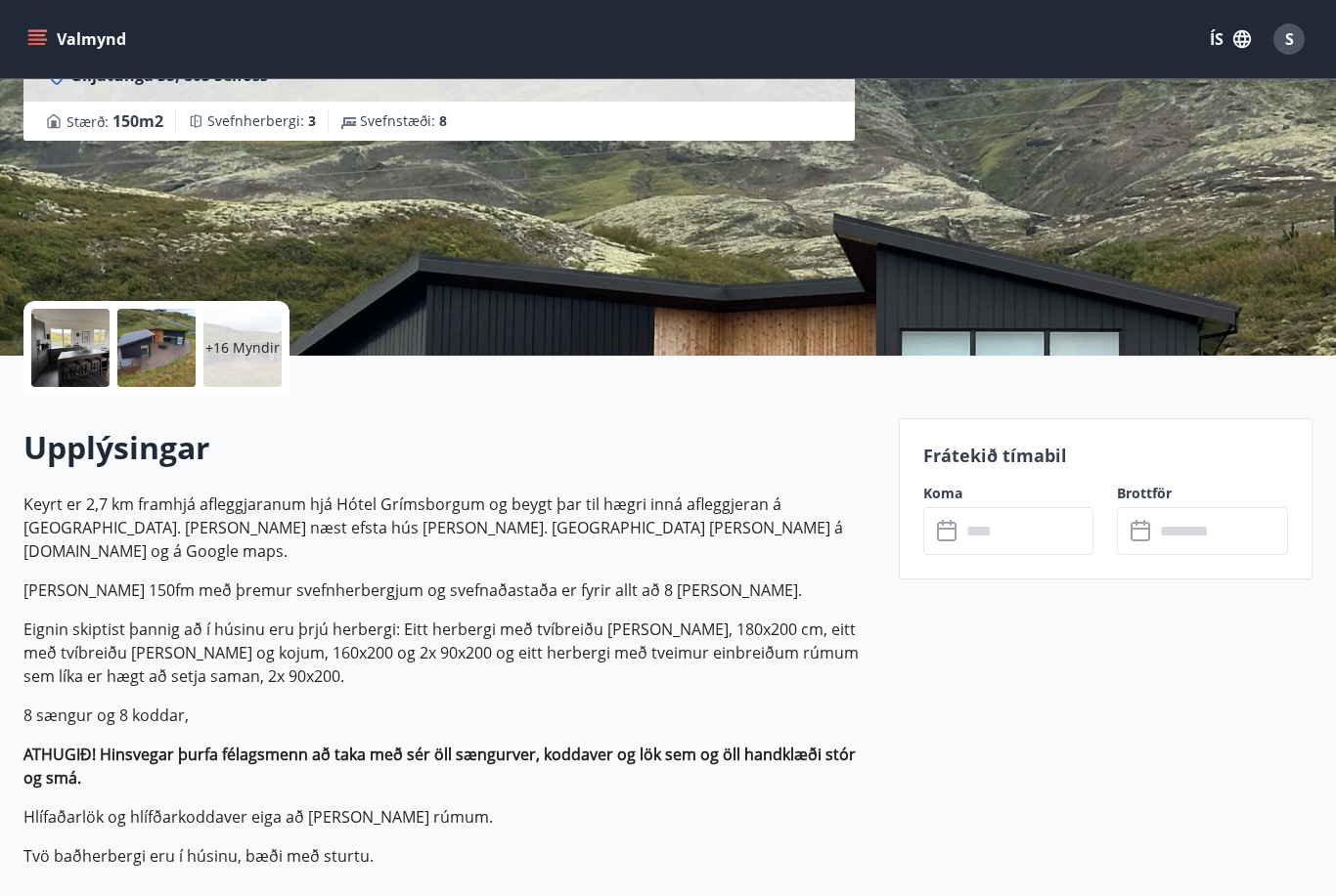
scroll to position [0, 0]
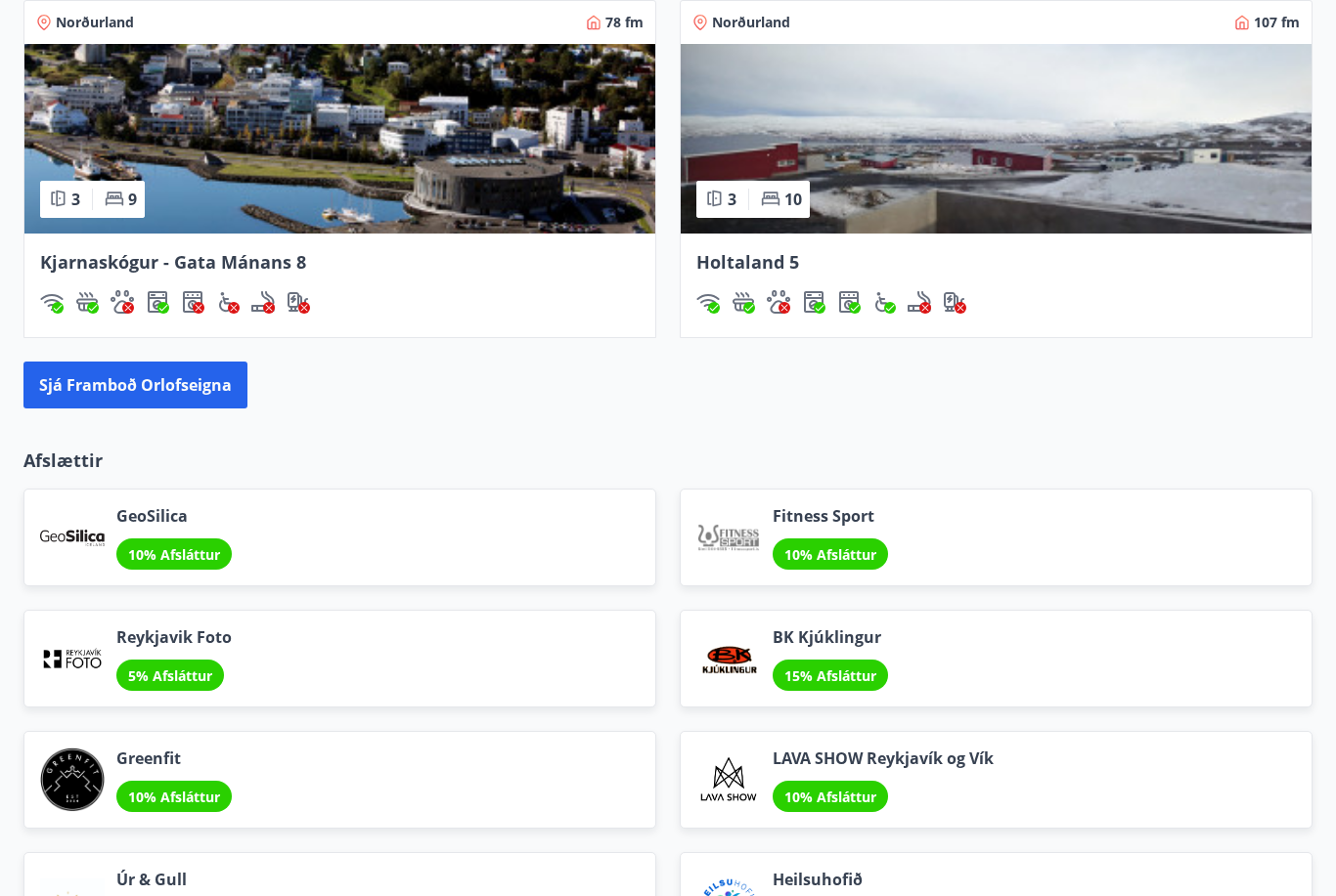
scroll to position [1919, 0]
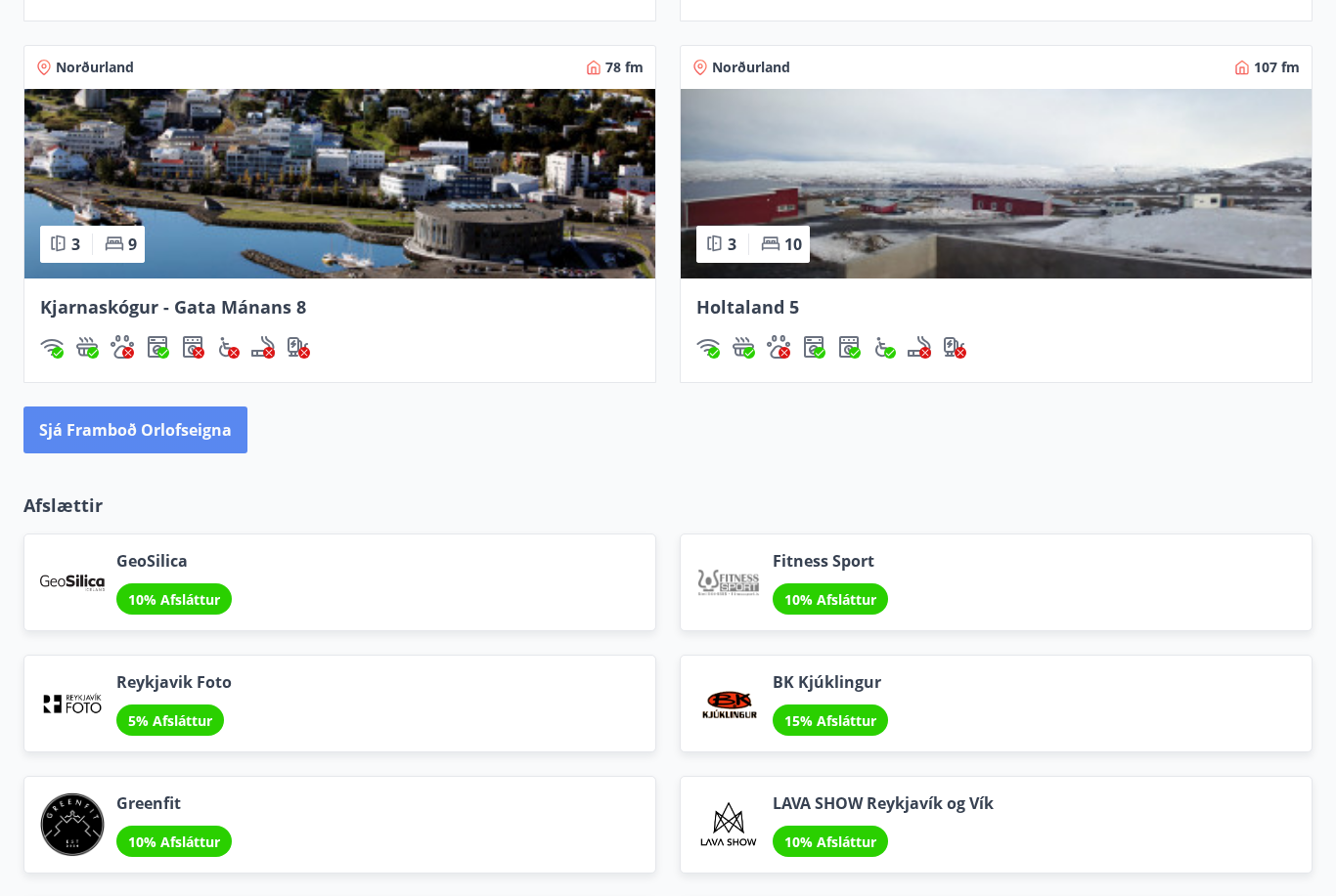
click at [192, 435] on button "Sjá framboð orlofseigna" at bounding box center [136, 430] width 224 height 47
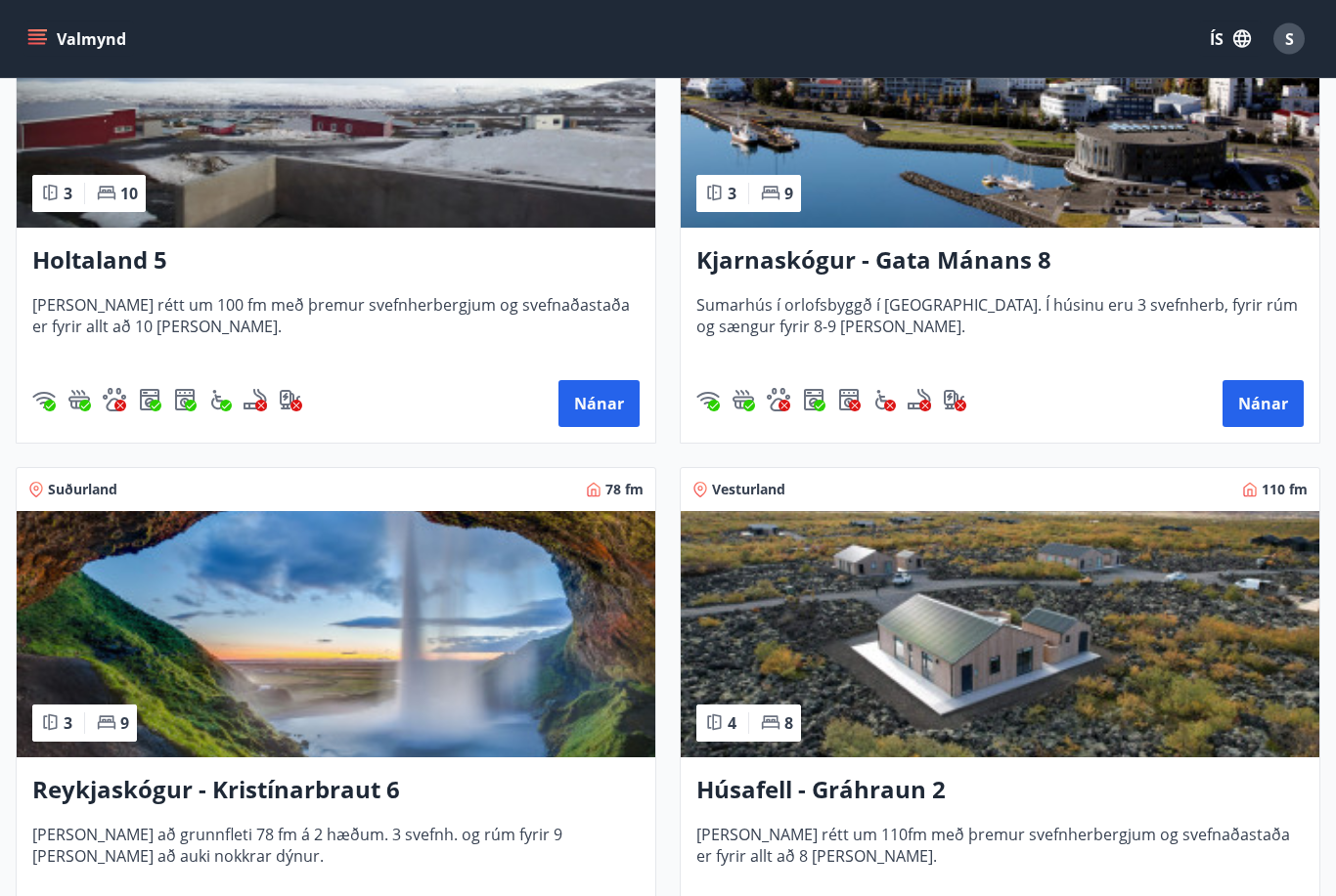
scroll to position [1026, 0]
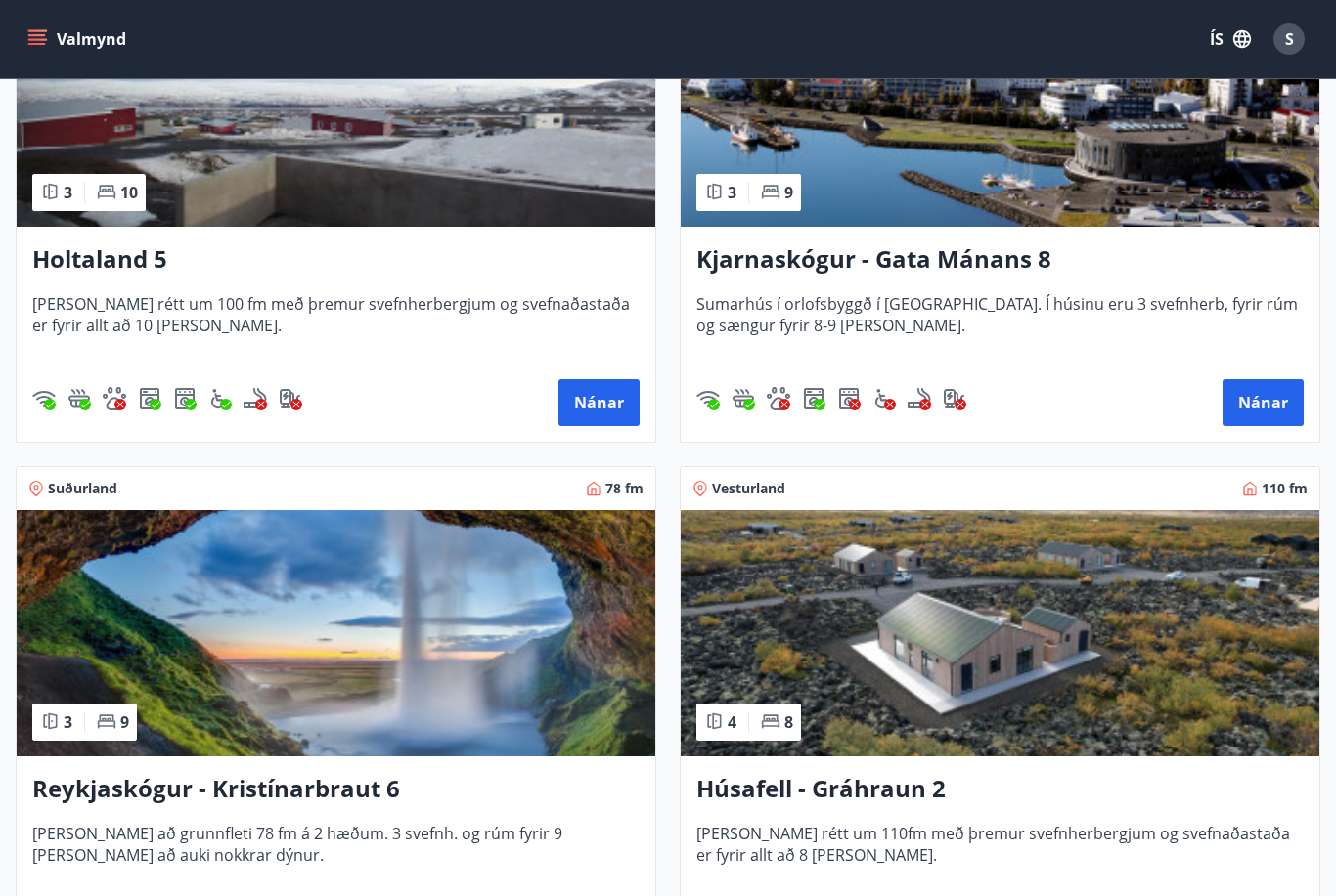
click at [896, 708] on img at bounding box center [1000, 633] width 638 height 246
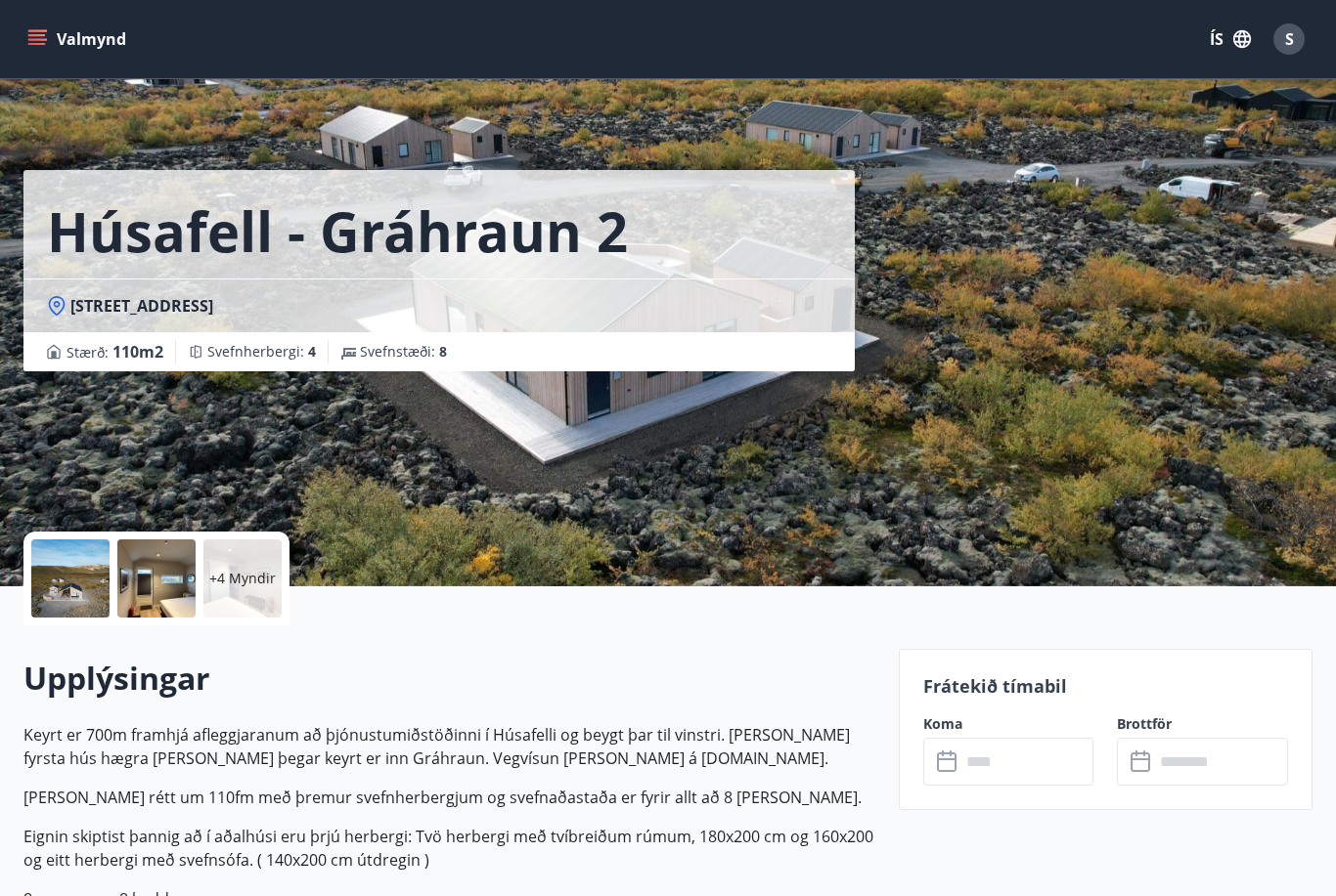
click at [231, 588] on div "+4 Myndir" at bounding box center [242, 578] width 78 height 78
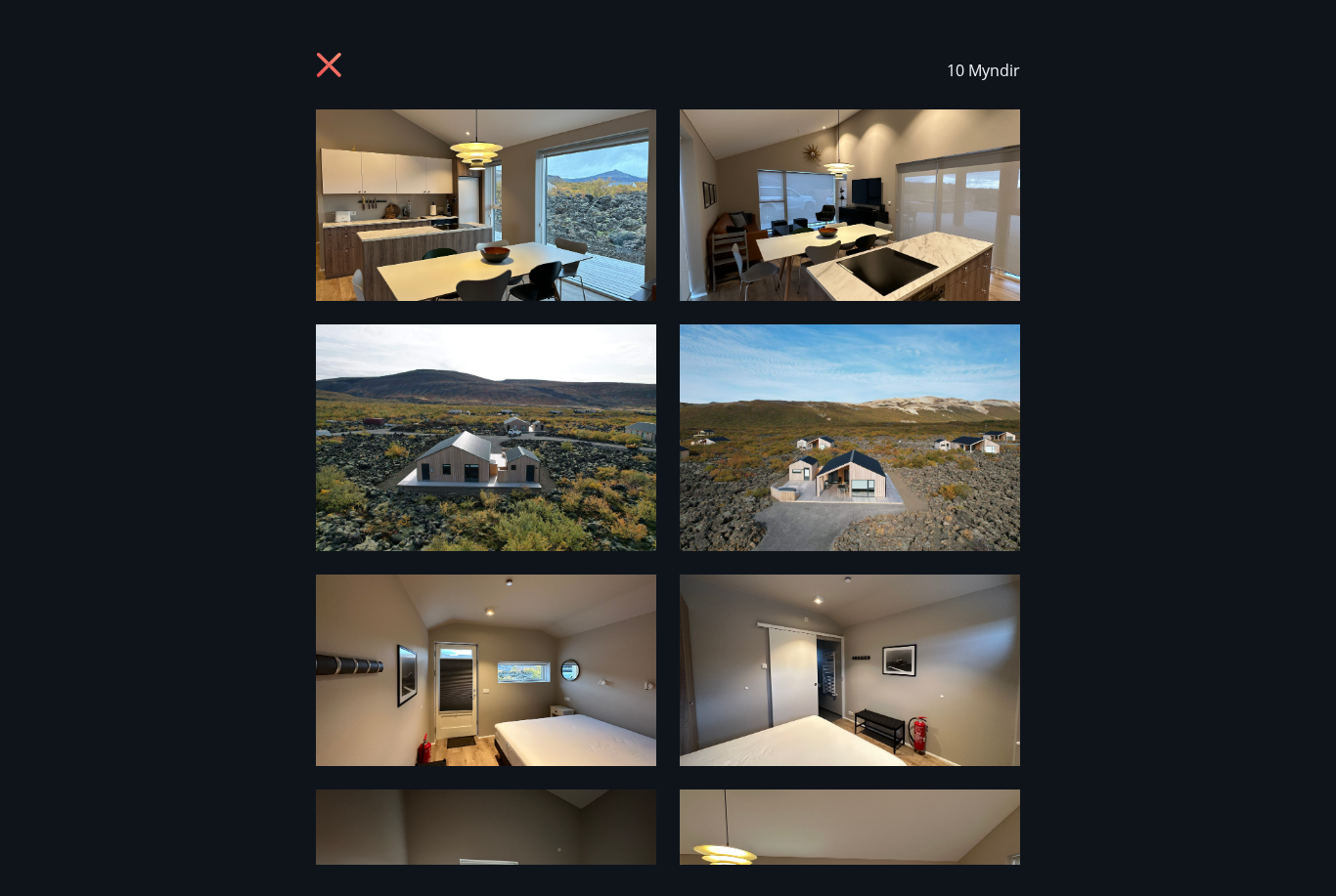
click at [558, 291] on img at bounding box center [485, 204] width 340 height 192
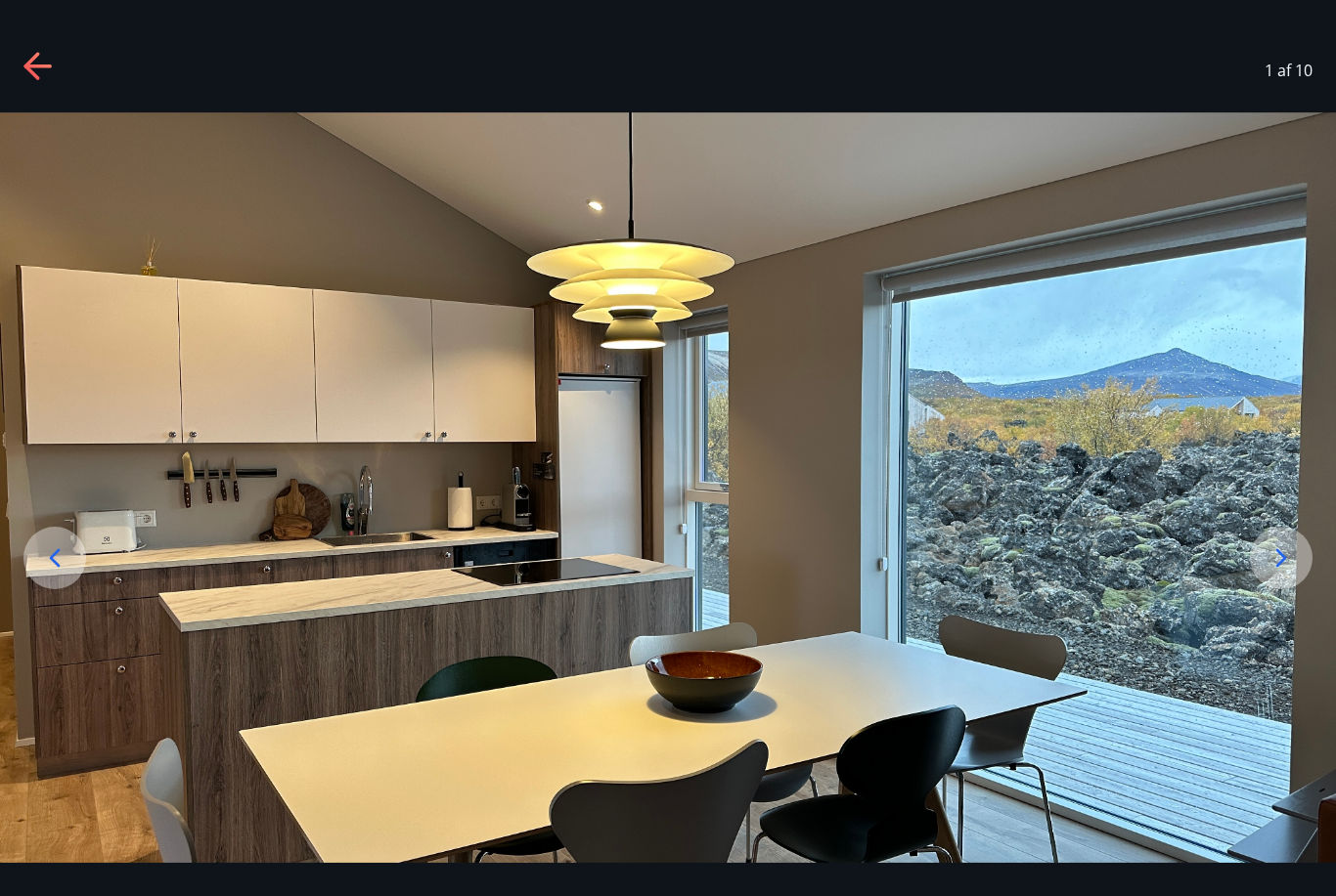
click at [1277, 574] on icon at bounding box center [1281, 559] width 32 height 32
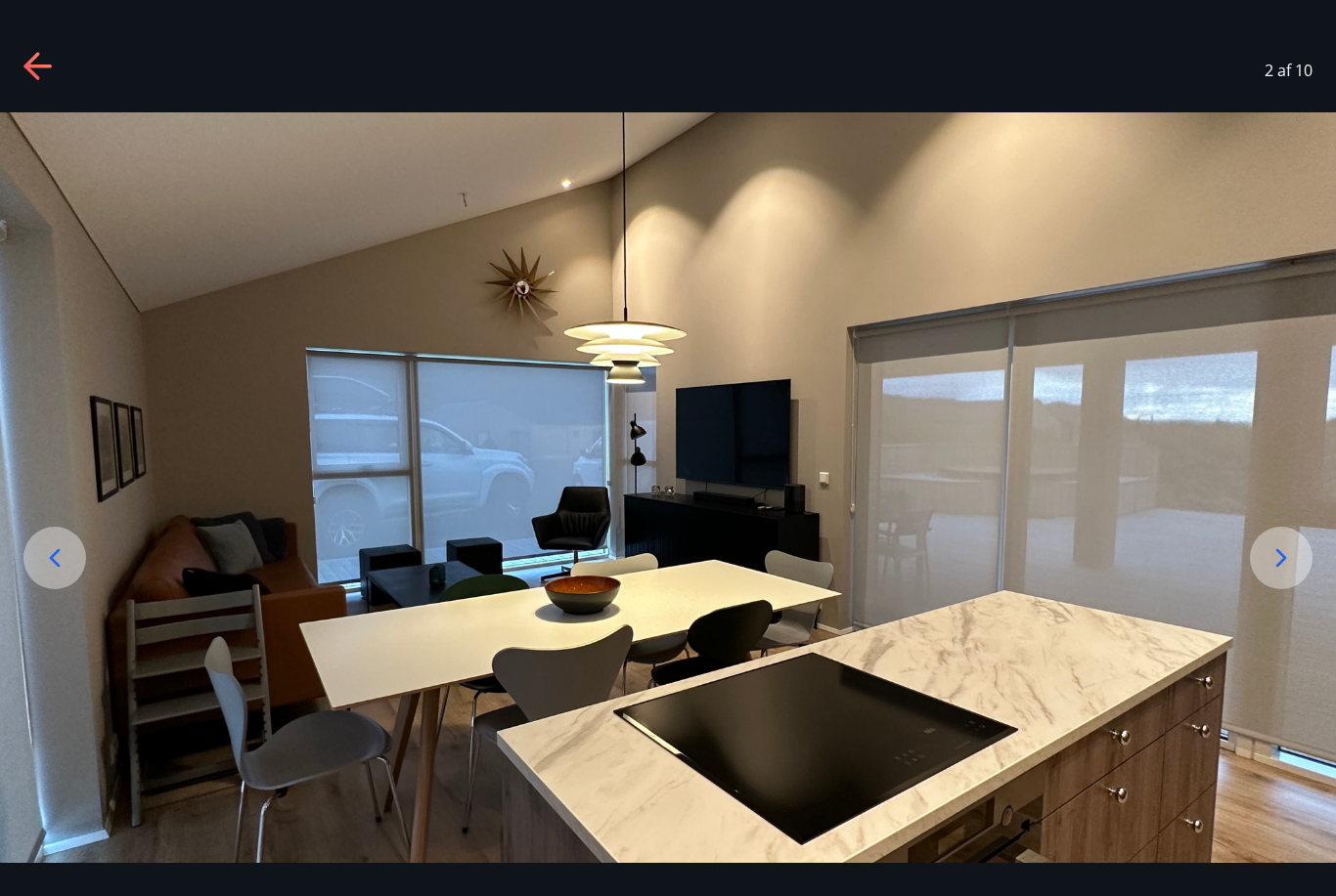
click at [1275, 574] on icon at bounding box center [1281, 559] width 32 height 32
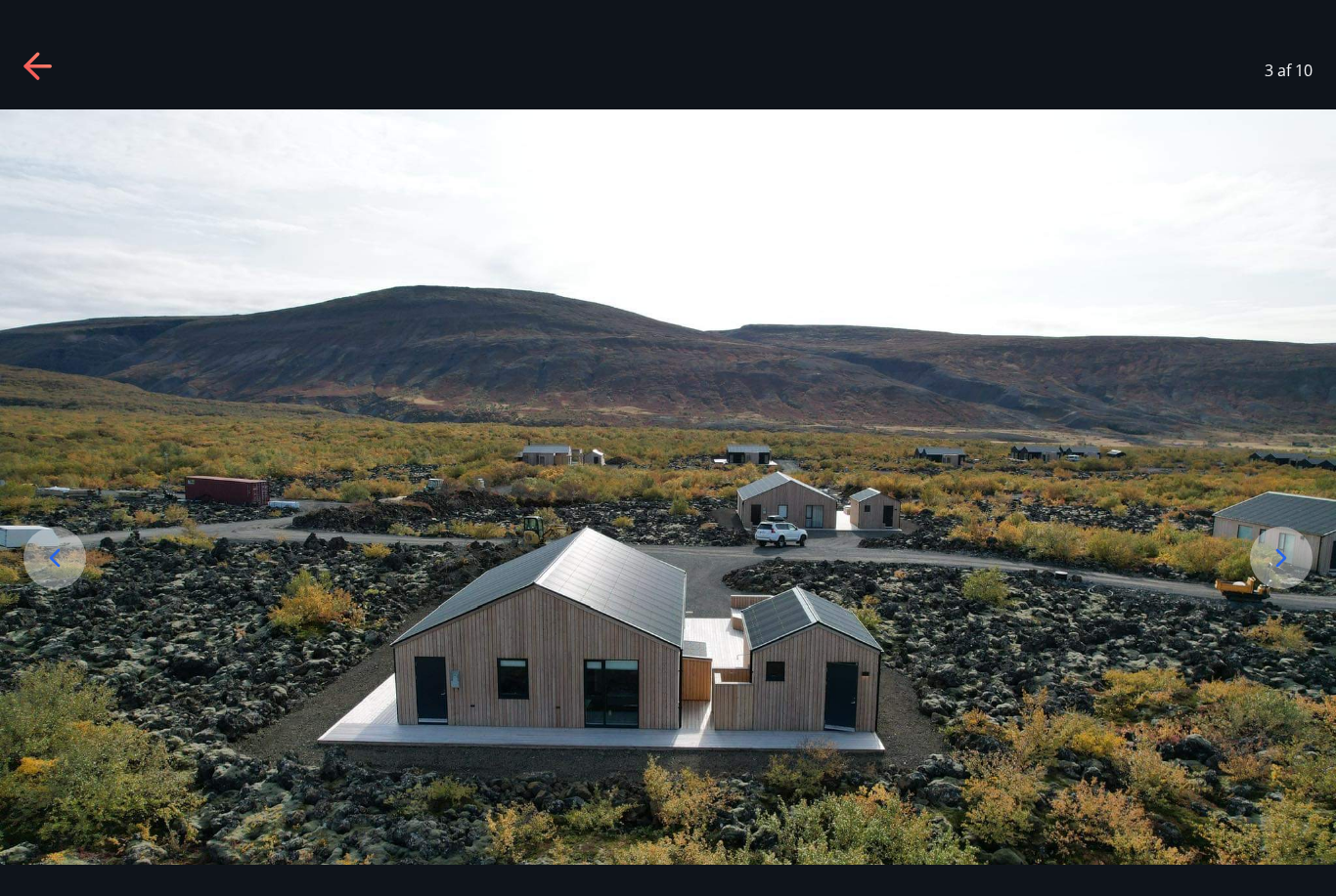
click at [1283, 567] on icon at bounding box center [1281, 558] width 11 height 19
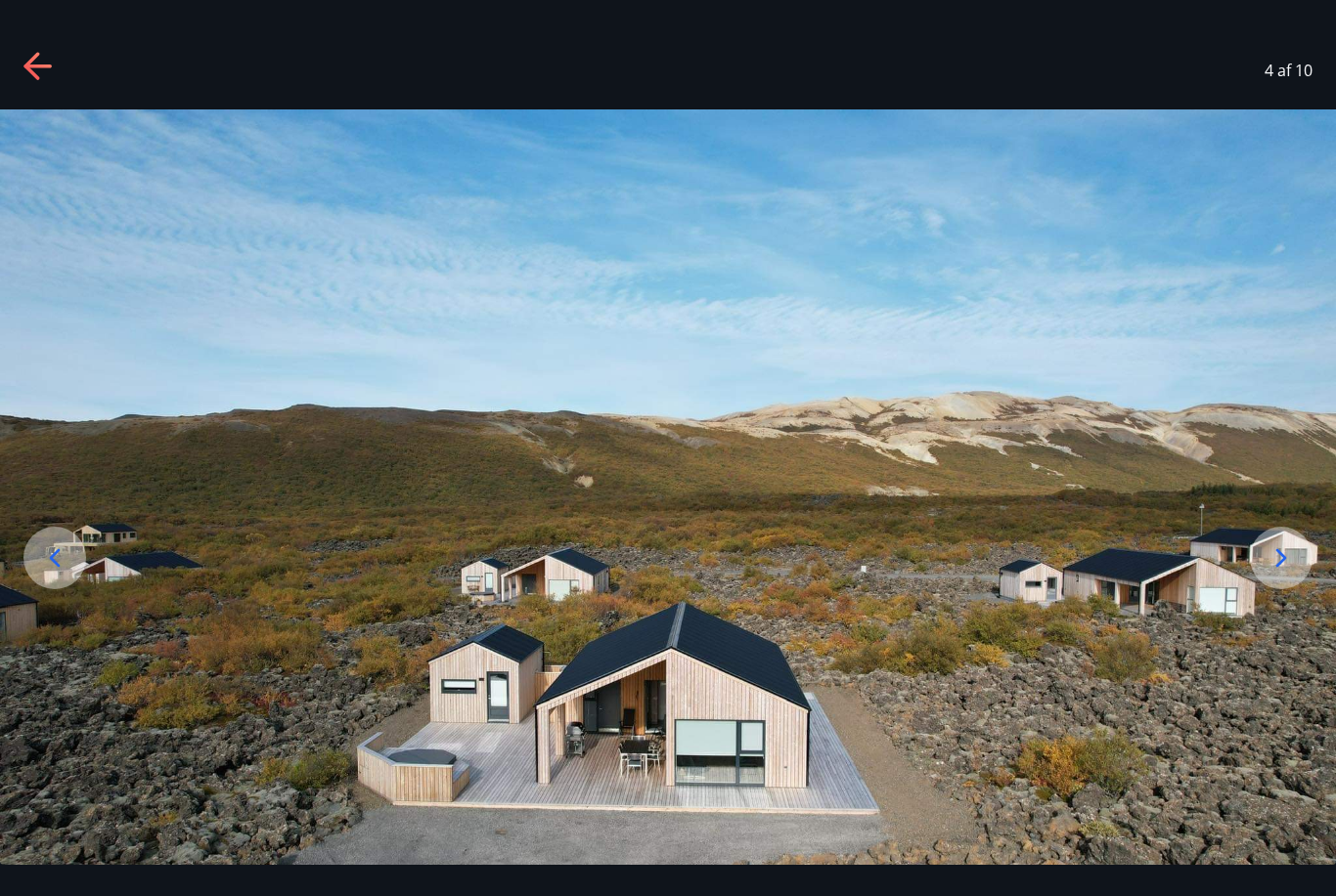
click at [1279, 567] on icon at bounding box center [1281, 558] width 11 height 19
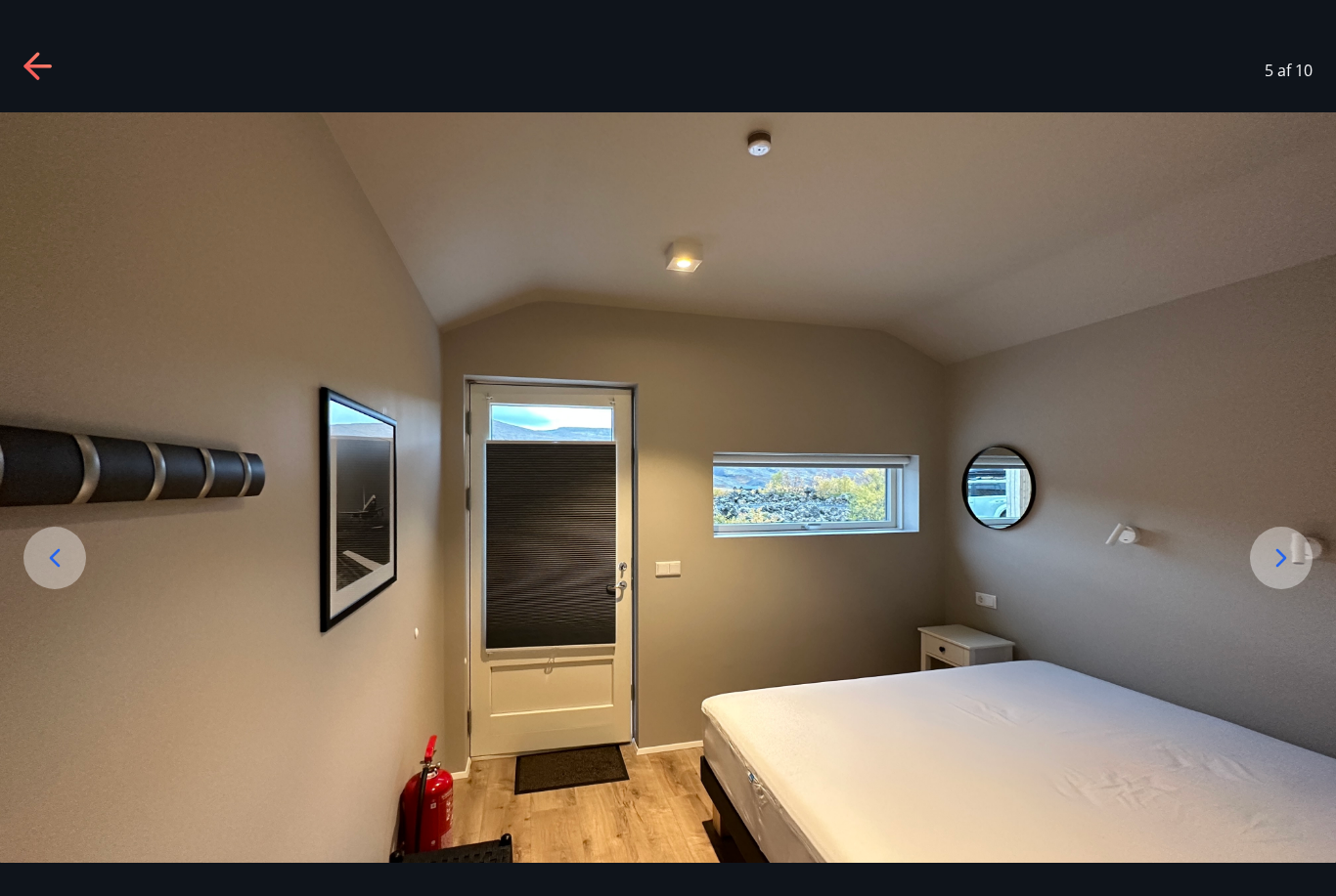
click at [1279, 567] on icon at bounding box center [1281, 558] width 11 height 19
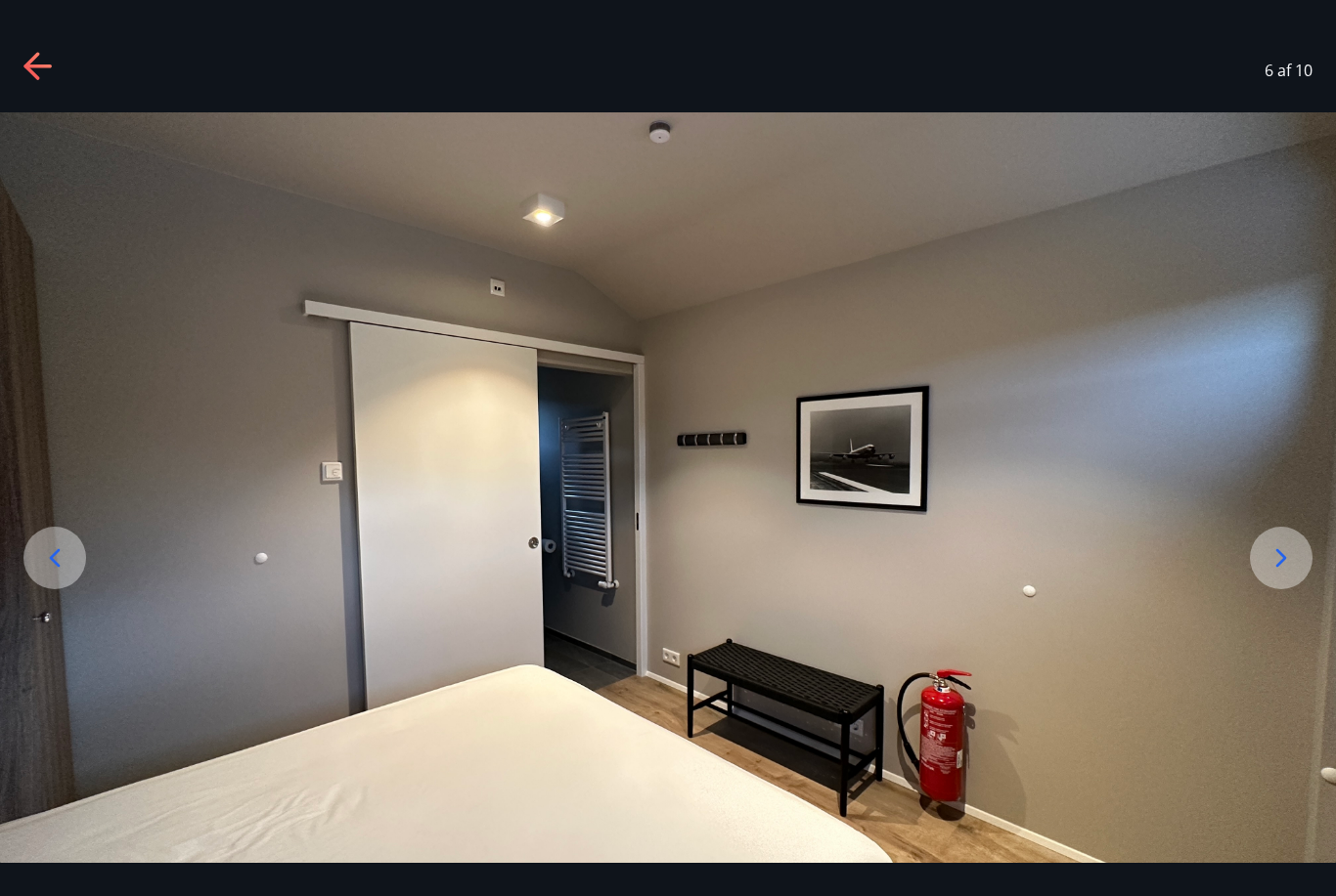
click at [1279, 567] on icon at bounding box center [1281, 558] width 11 height 19
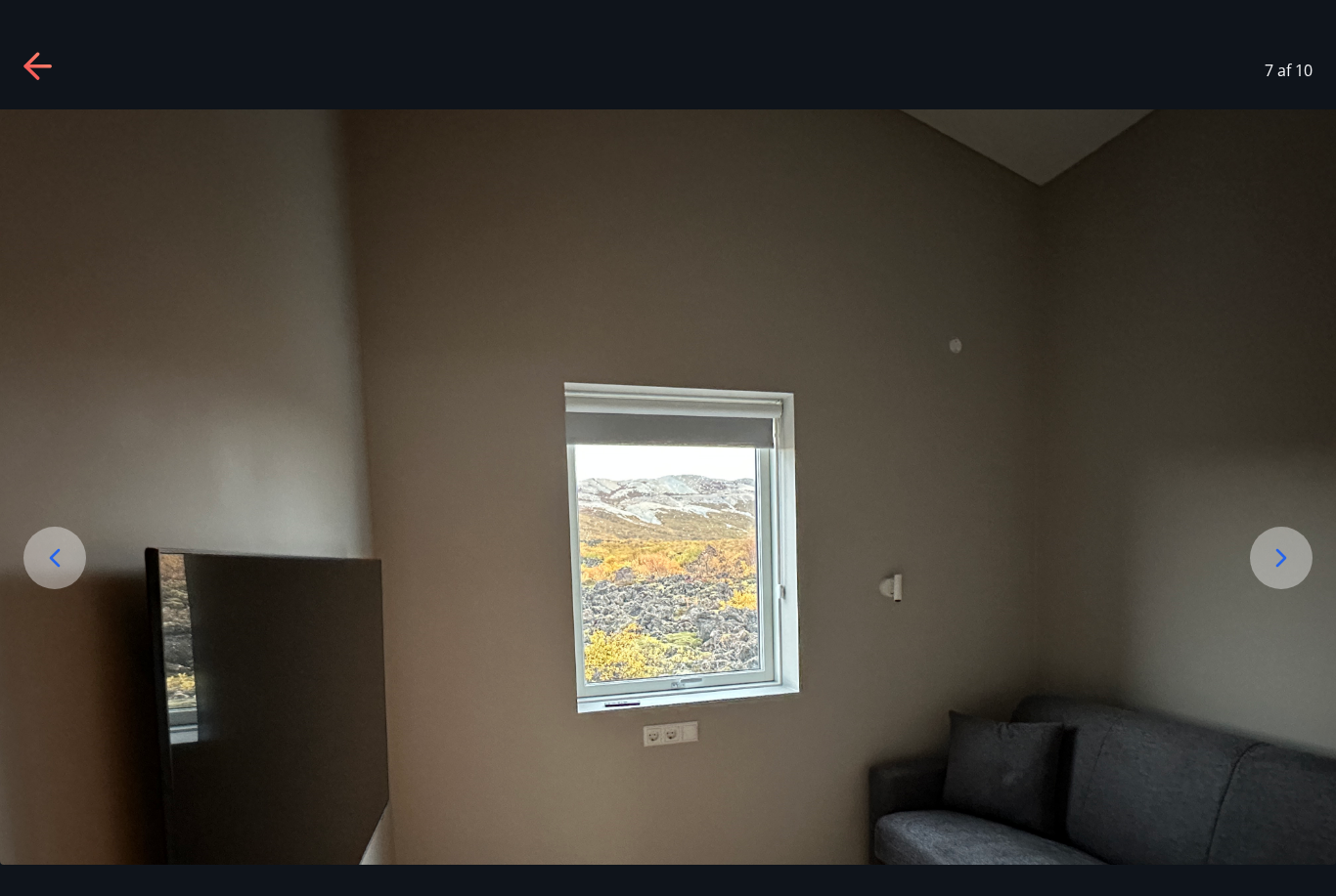
click at [1280, 574] on icon at bounding box center [1281, 559] width 32 height 32
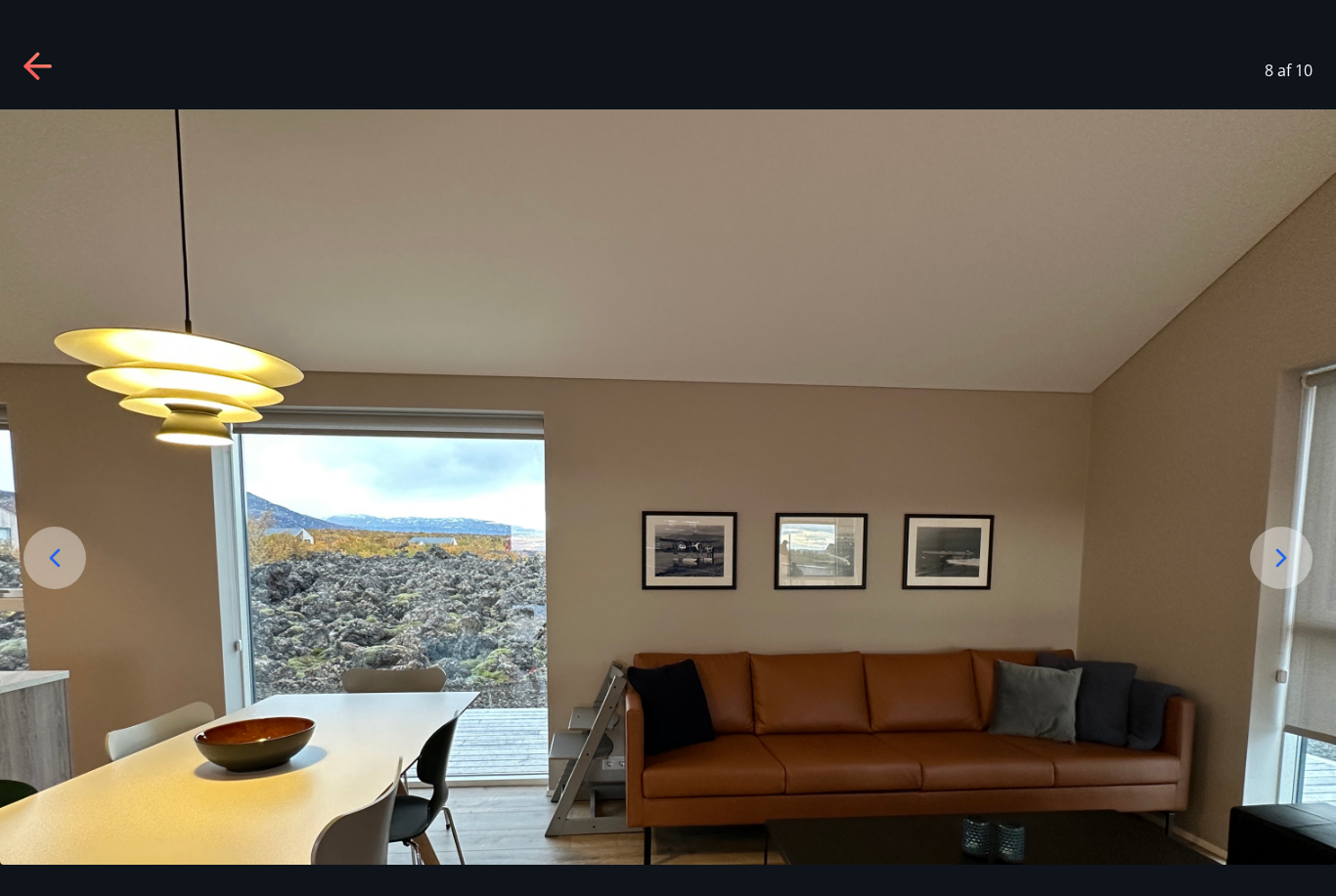
click at [1275, 574] on icon at bounding box center [1281, 559] width 32 height 32
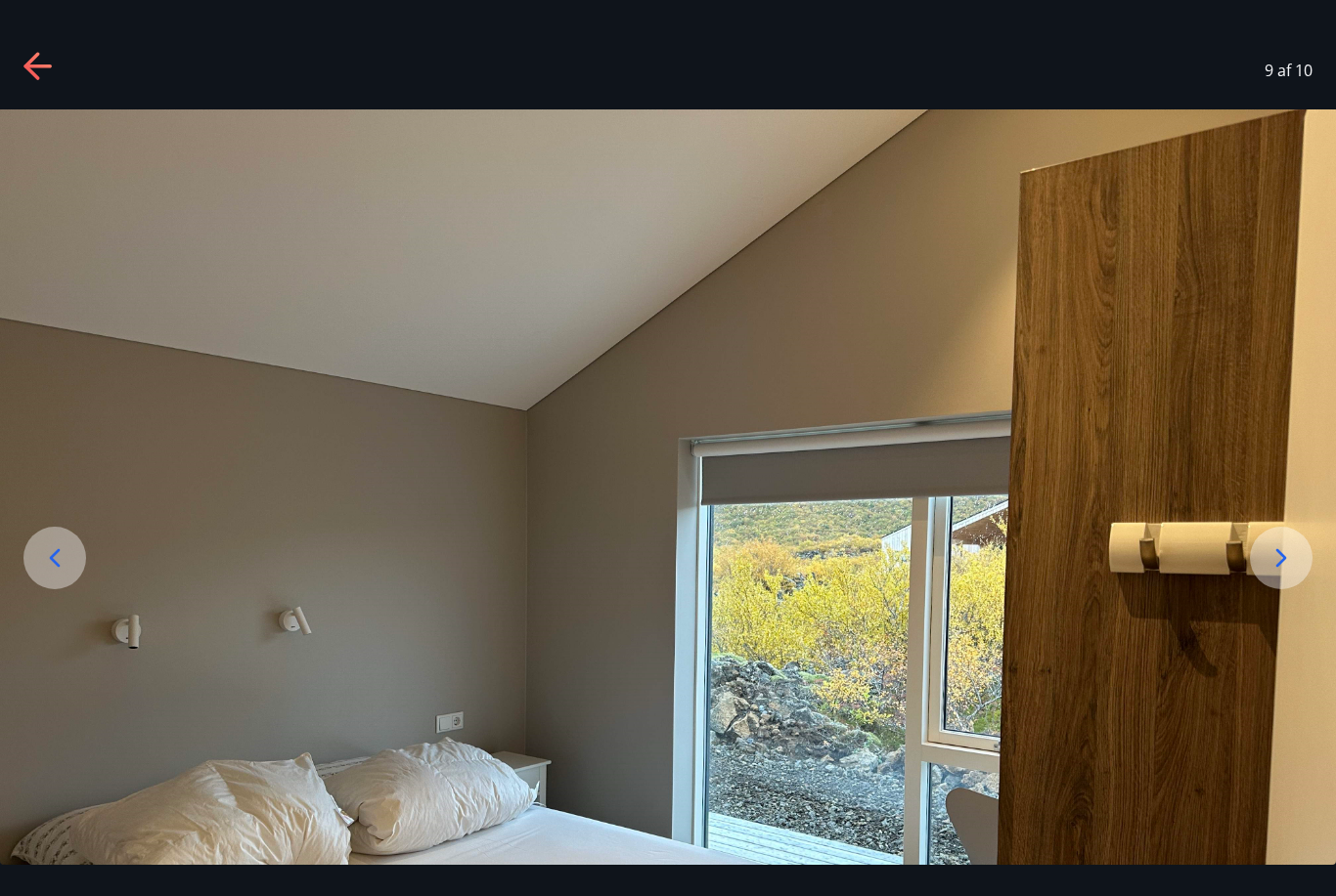
click at [1275, 574] on icon at bounding box center [1281, 559] width 32 height 32
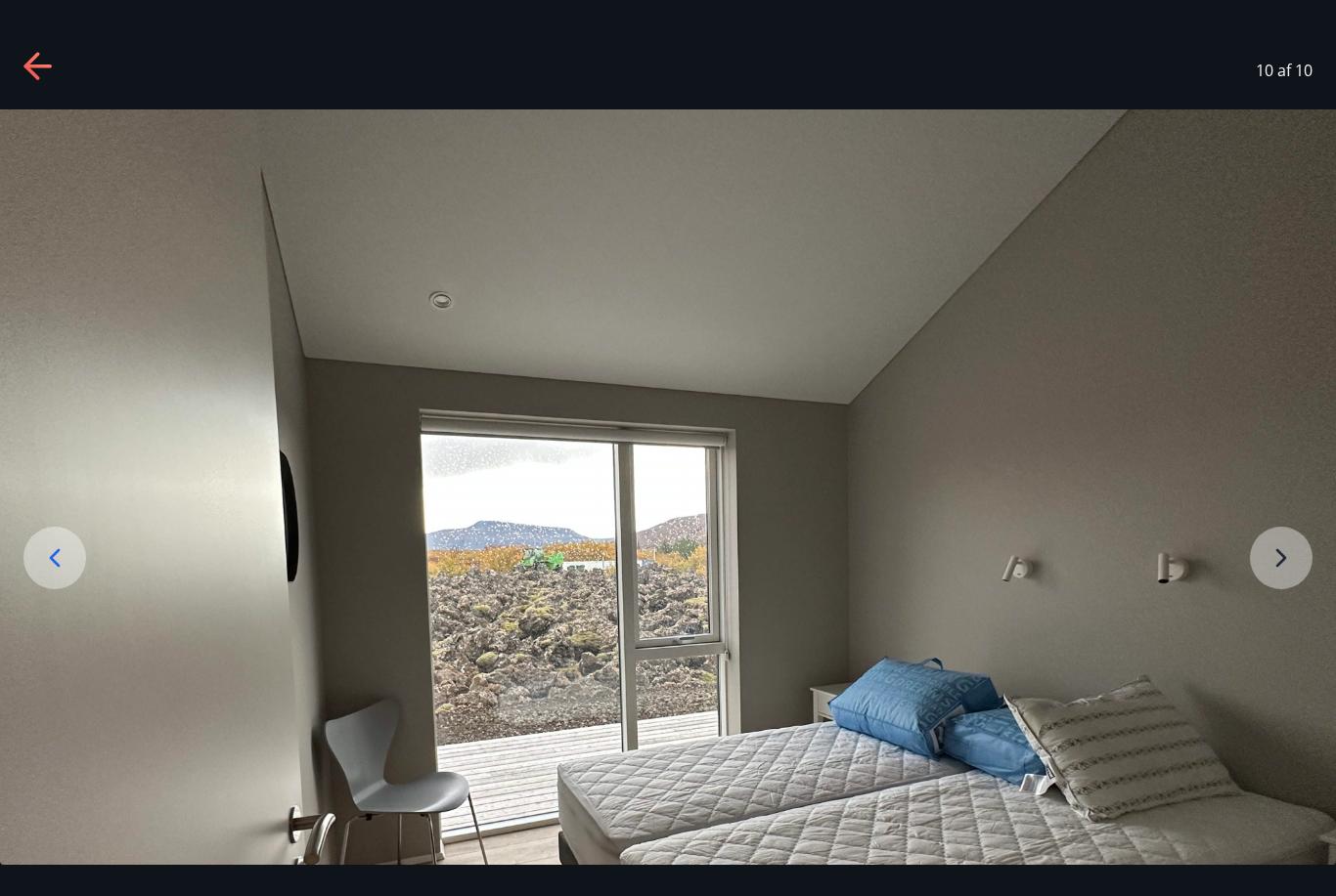
click at [1275, 592] on img at bounding box center [668, 610] width 1336 height 1002
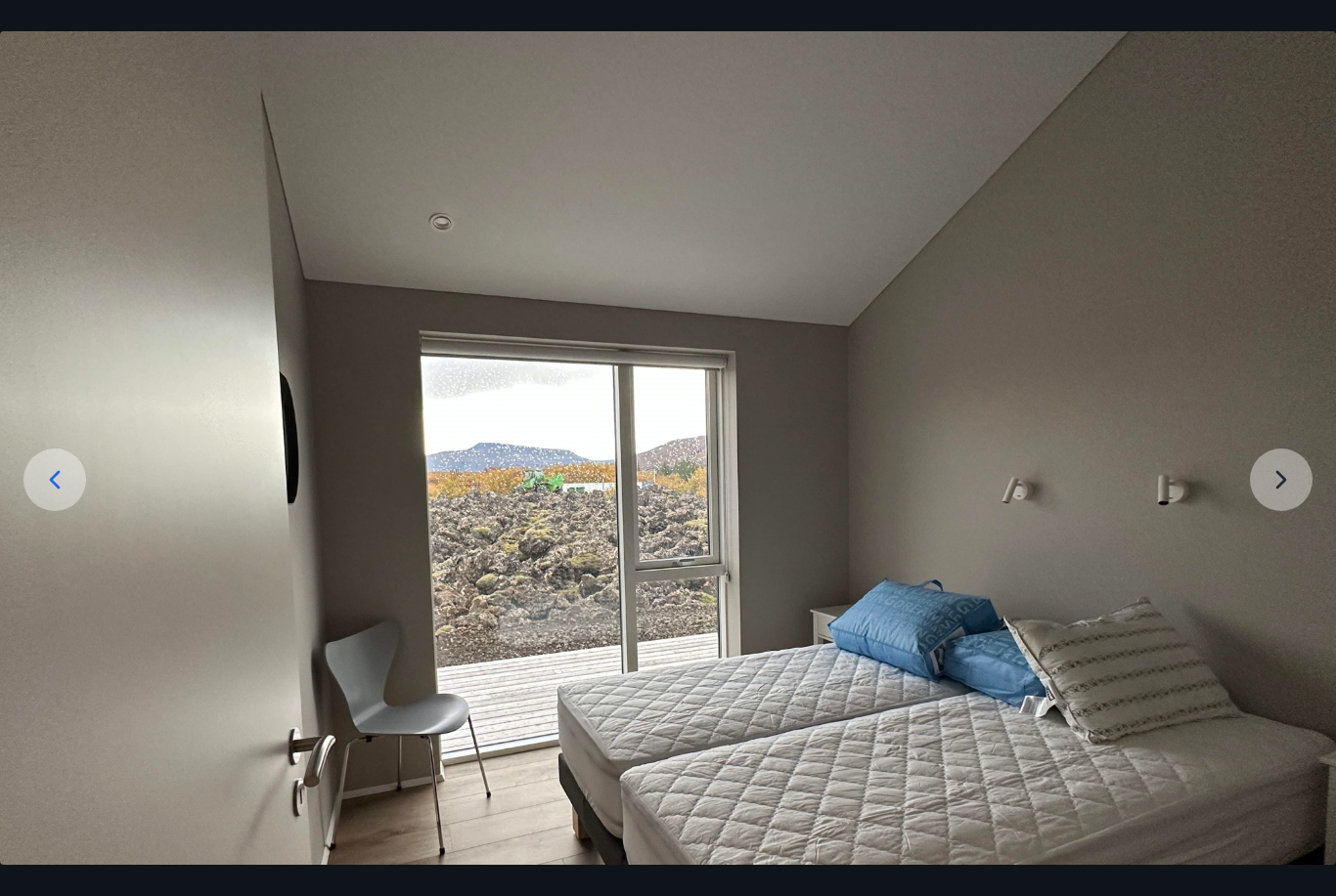
click at [1267, 516] on img at bounding box center [668, 533] width 1336 height 1002
click at [1293, 513] on img at bounding box center [668, 533] width 1336 height 1002
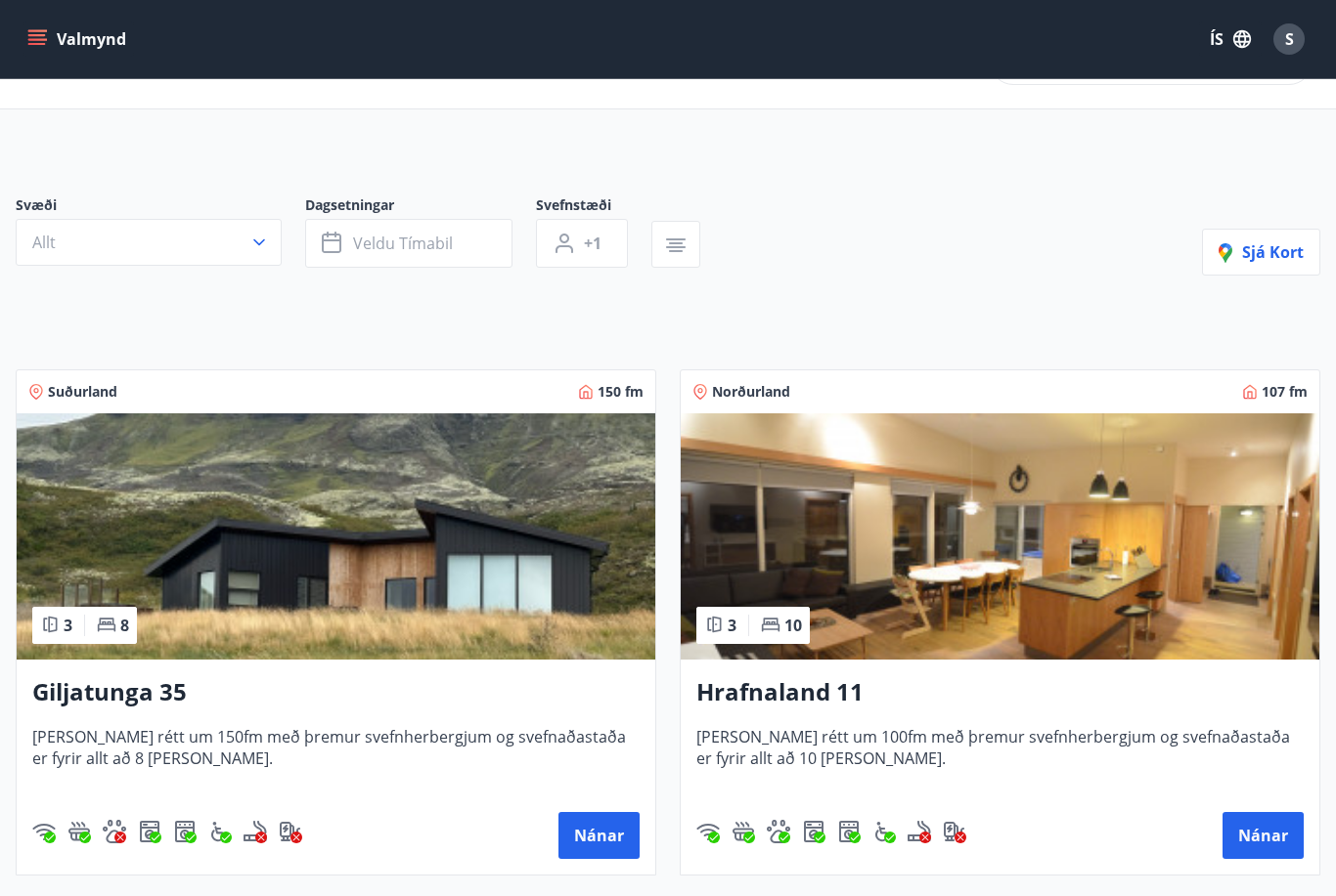
scroll to position [69, 0]
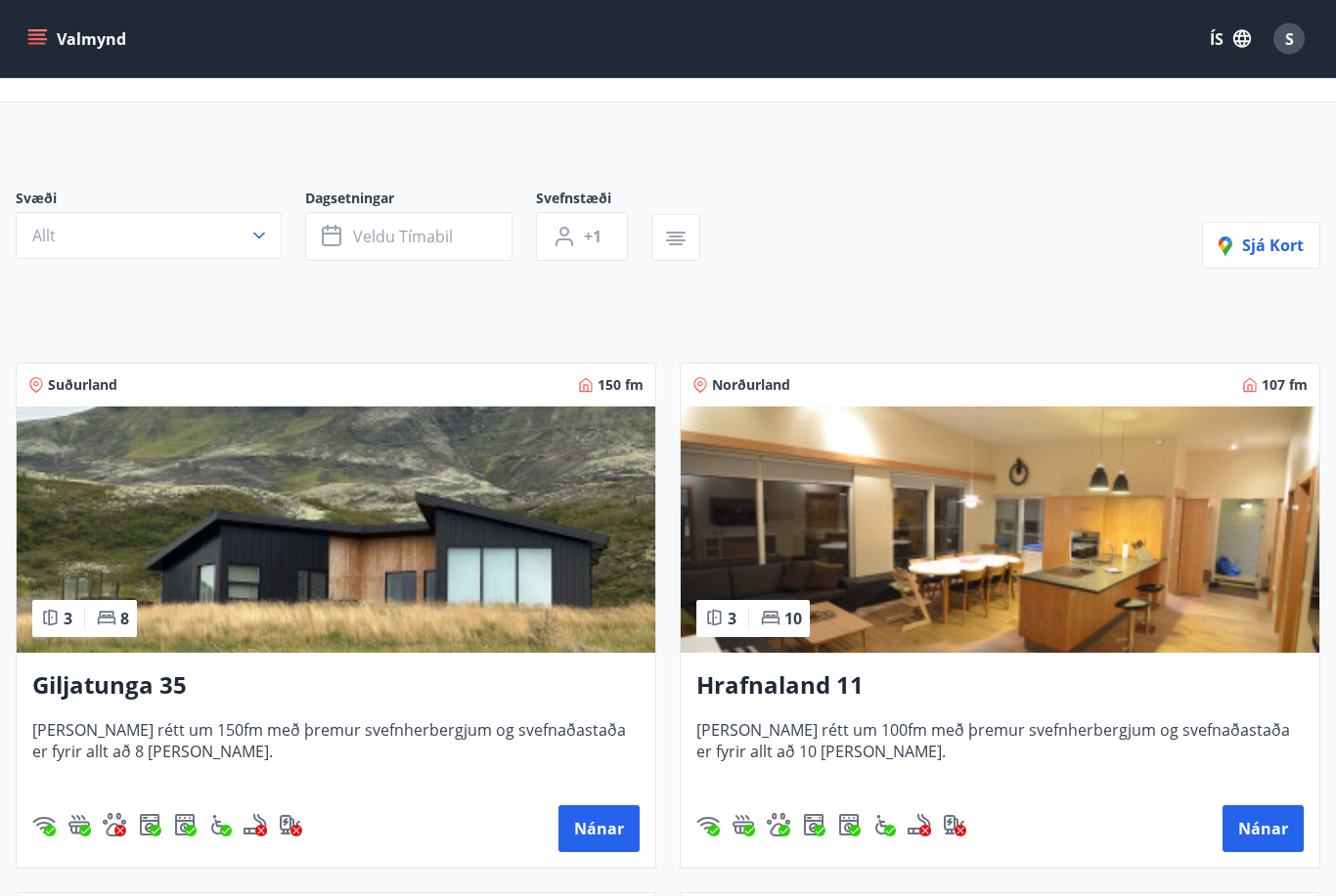
click at [808, 684] on h3 "Hrafnaland 11" at bounding box center [1000, 687] width 607 height 35
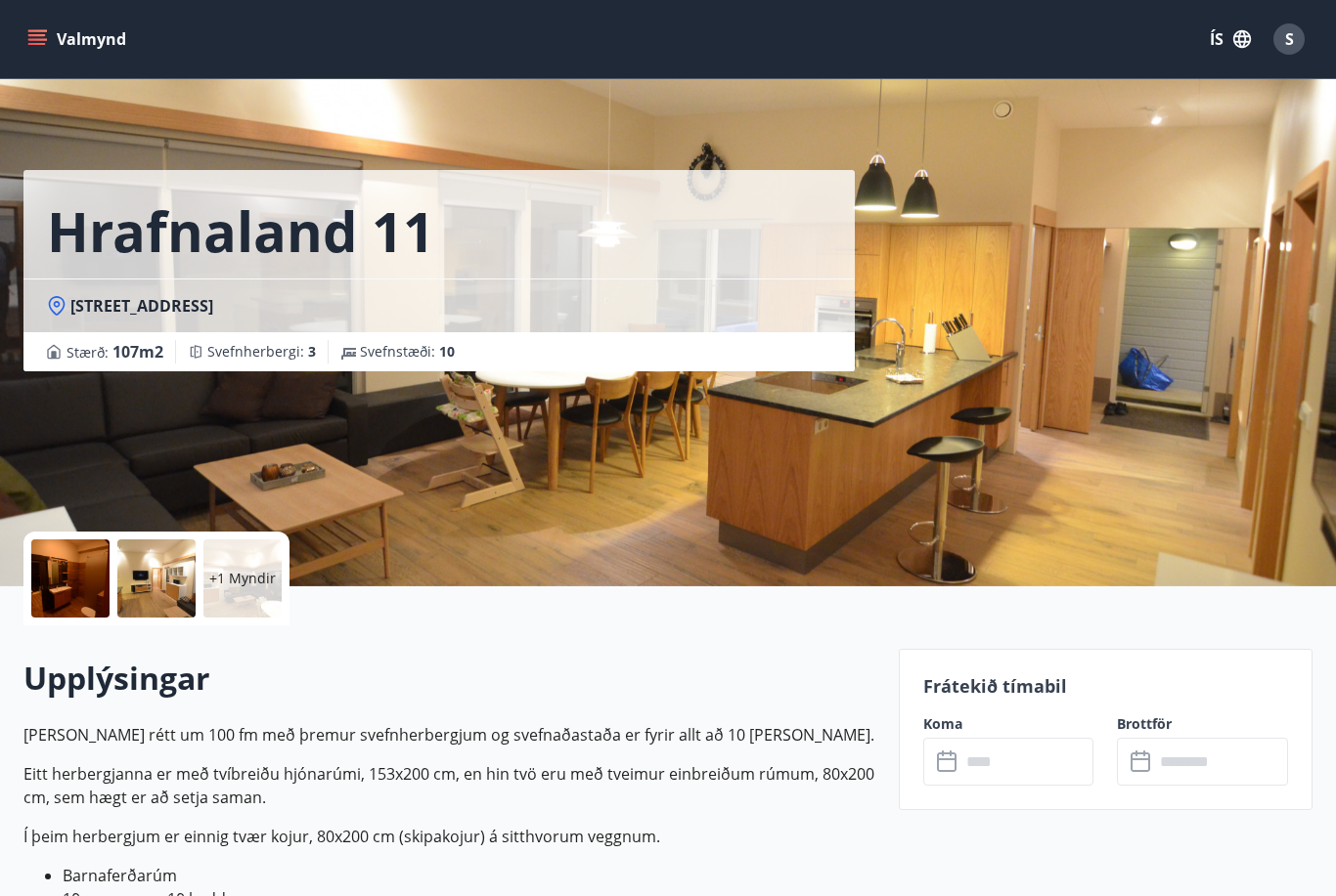
scroll to position [65, 0]
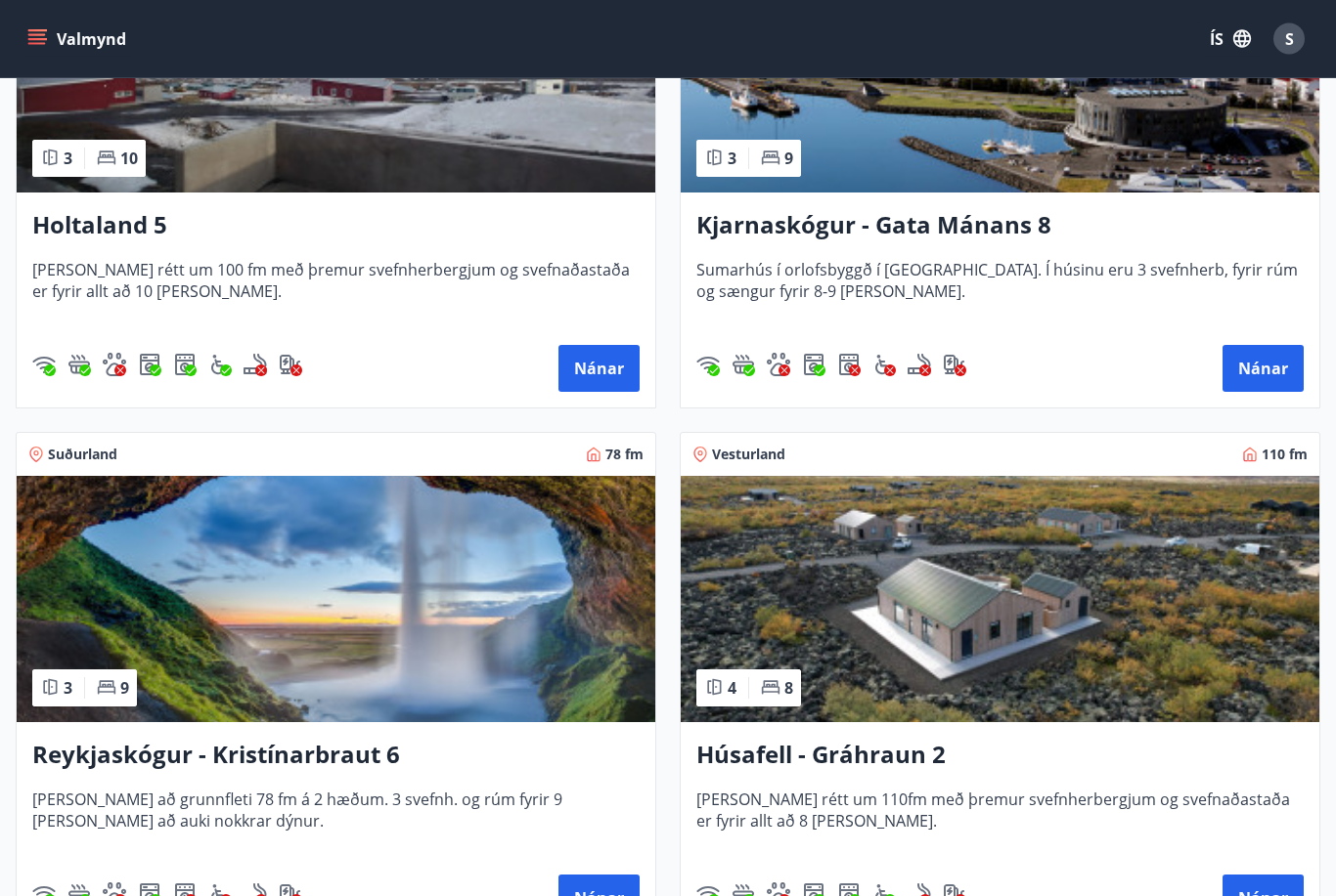
click at [901, 666] on img at bounding box center [1000, 600] width 638 height 246
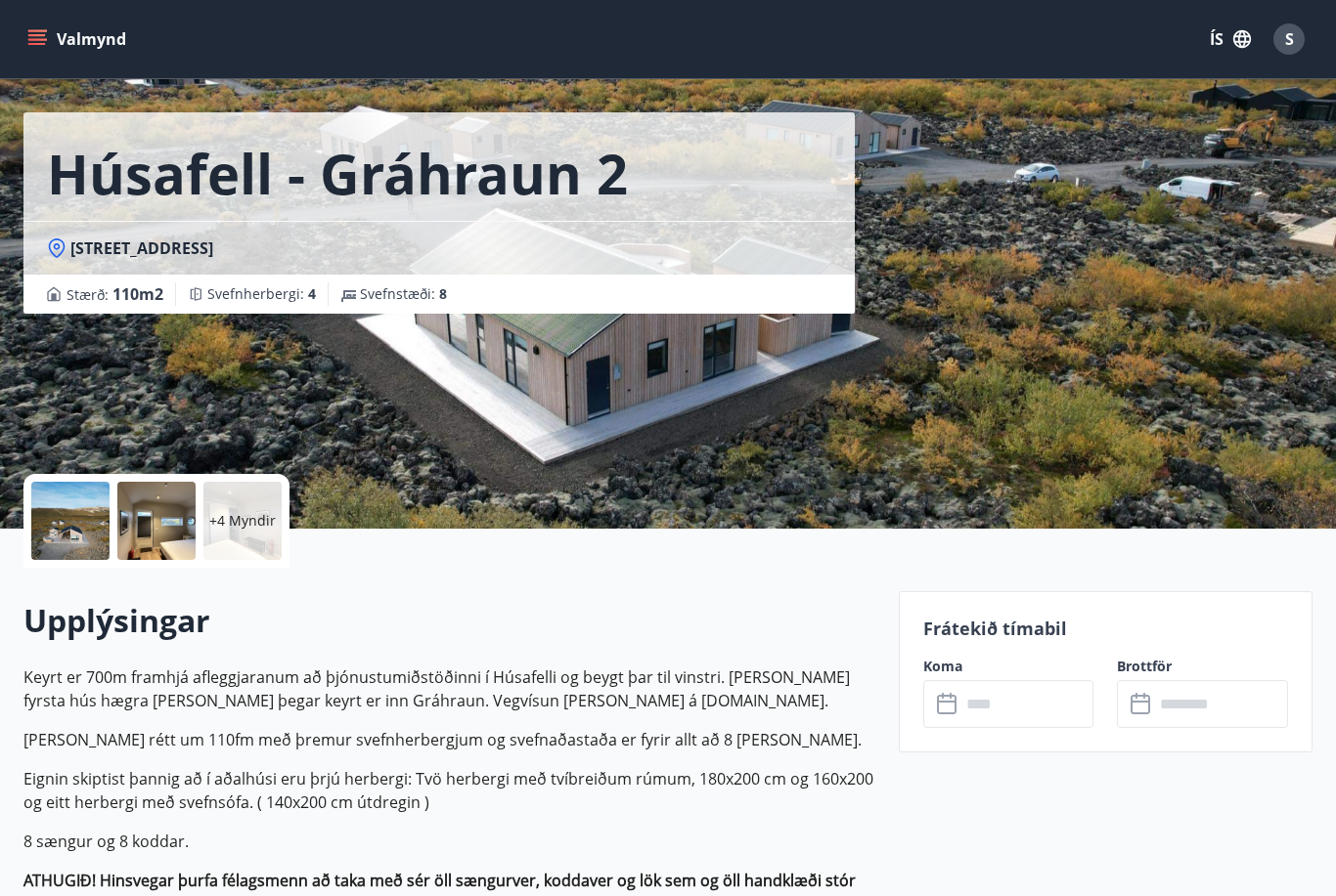
scroll to position [65, 0]
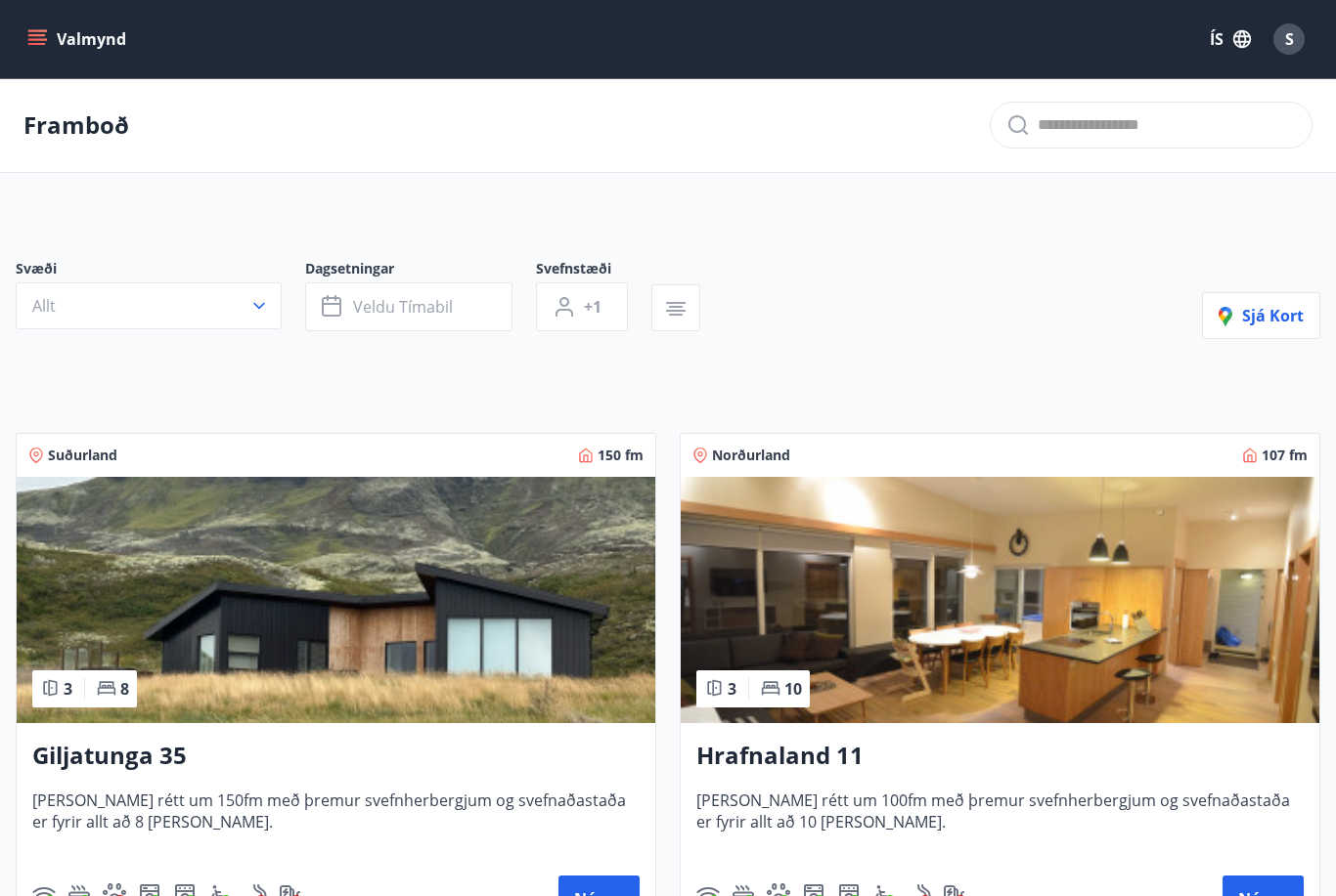
scroll to position [63, 0]
